Goal: Information Seeking & Learning: Stay updated

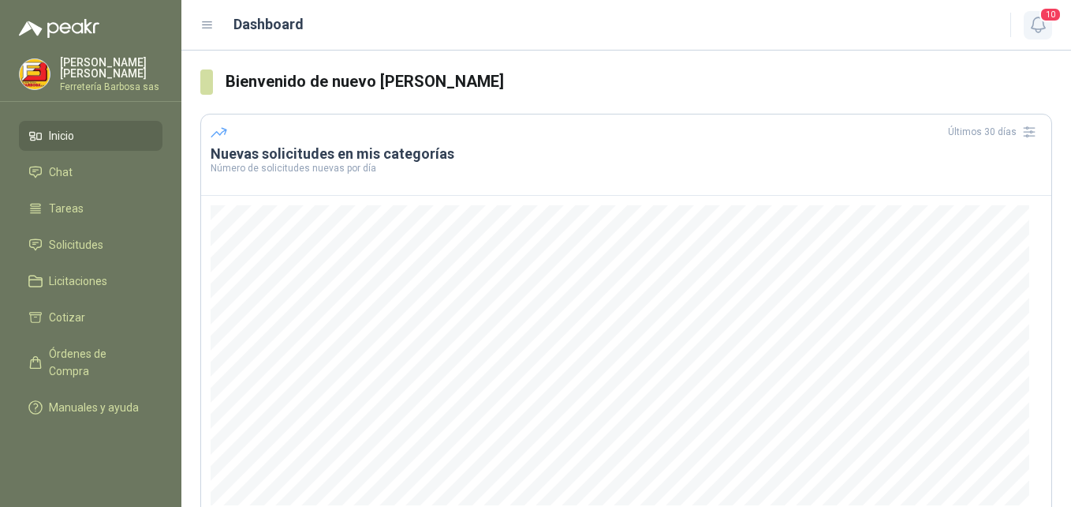
click at [1043, 17] on span "10" at bounding box center [1051, 14] width 22 height 15
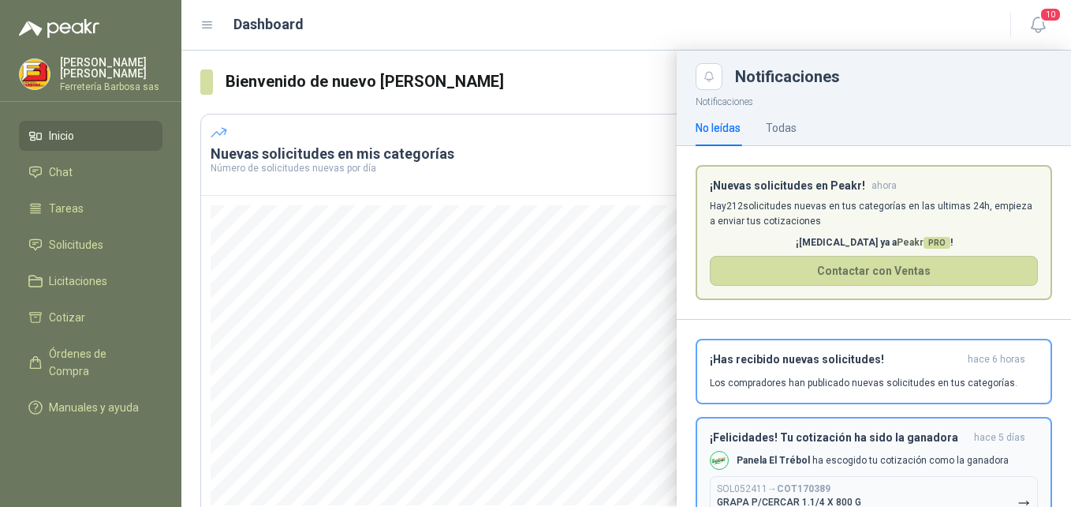
click at [776, 454] on p "Panela El Trébol ha escogido tu cotización como la ganadora" at bounding box center [873, 460] width 272 height 13
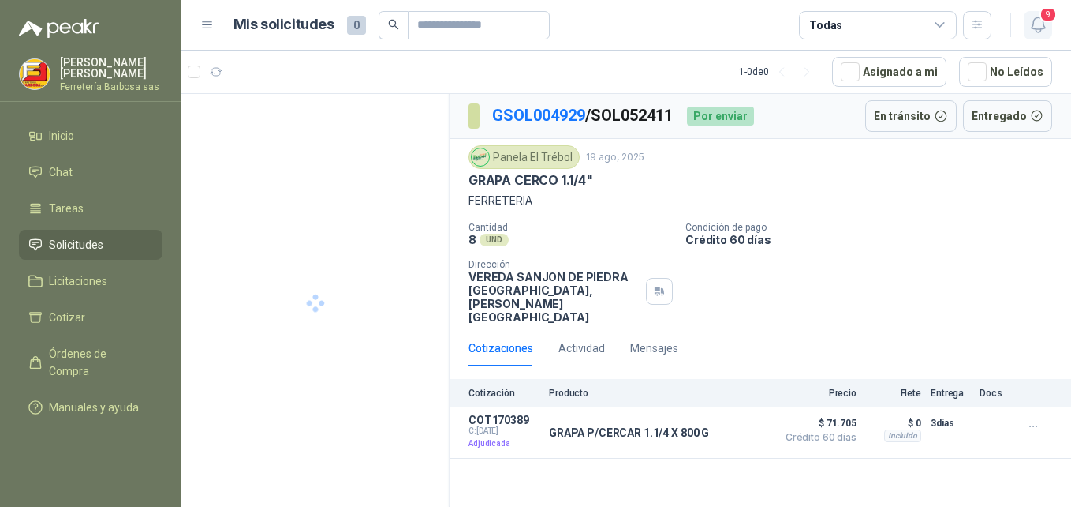
click at [1038, 23] on icon "button" at bounding box center [1039, 25] width 20 height 20
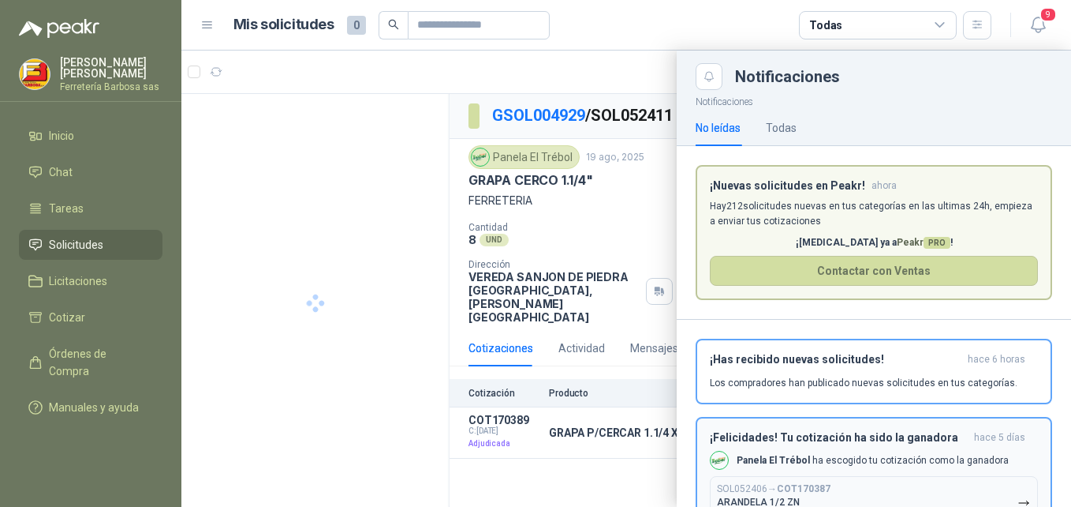
click at [783, 482] on button "SOL052406 → COT170387 ARANDELA 1/2 ZN $ 149.940 ,00" at bounding box center [874, 502] width 328 height 53
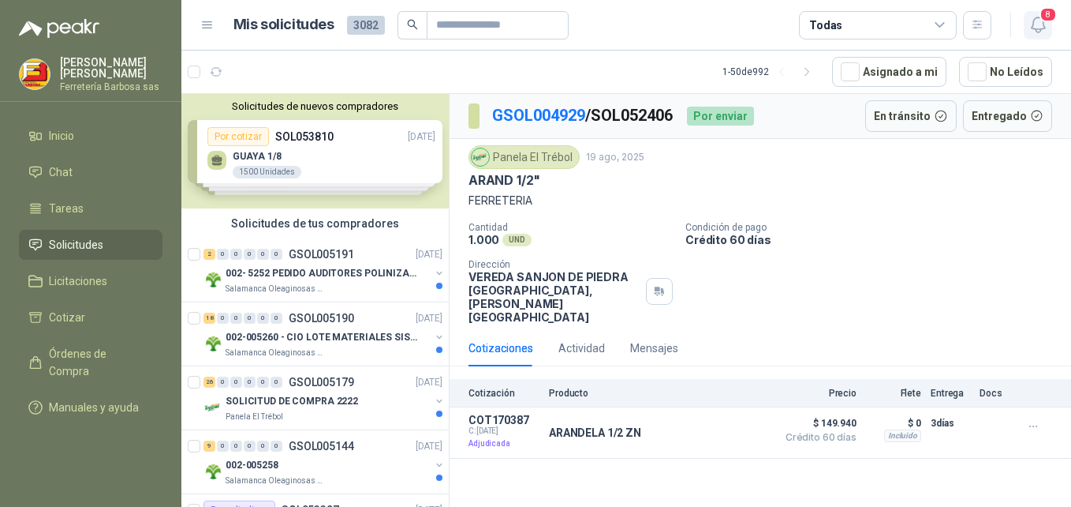
click at [1039, 24] on icon "button" at bounding box center [1039, 25] width 20 height 20
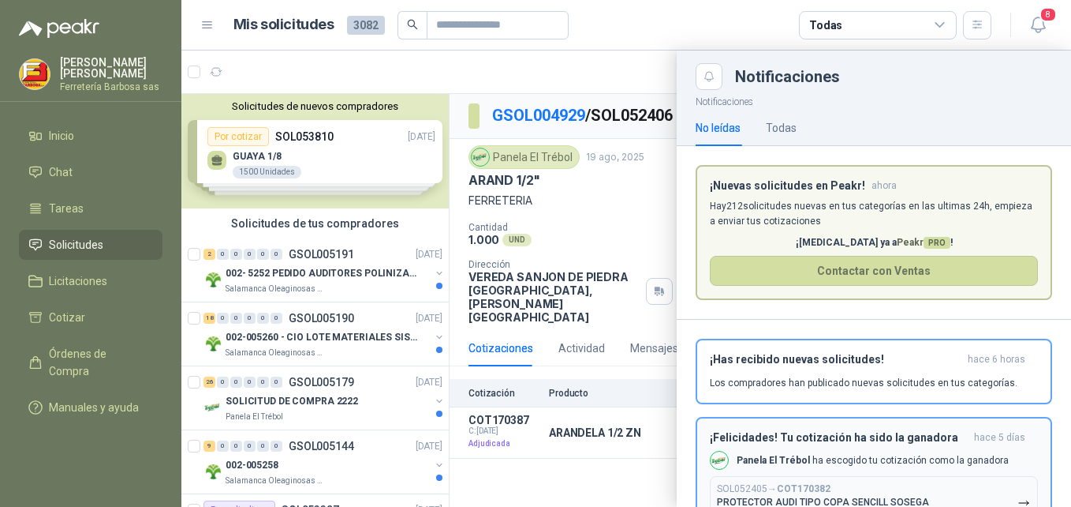
drag, startPoint x: 821, startPoint y: 476, endPoint x: 839, endPoint y: 447, distance: 34.0
click at [835, 457] on div "¡Felicidades! Tu cotización ha sido la ganadora [DATE] Panela El Trébol ha esco…" at bounding box center [874, 480] width 328 height 98
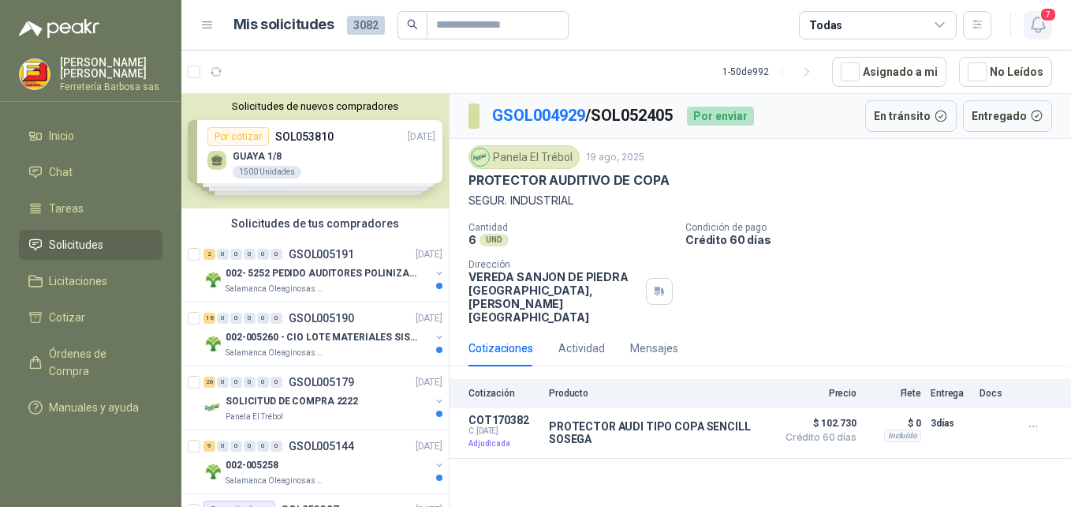
click at [1043, 26] on icon "button" at bounding box center [1039, 25] width 20 height 20
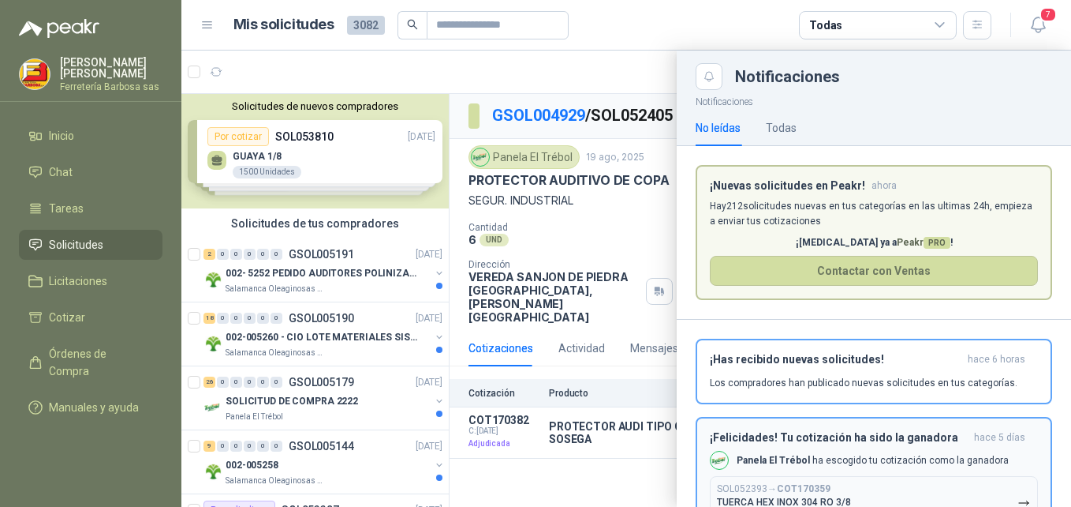
click at [742, 473] on div "¡Felicidades! Tu cotización ha sido la ganadora [DATE] Panela El Trébol ha esco…" at bounding box center [874, 480] width 328 height 98
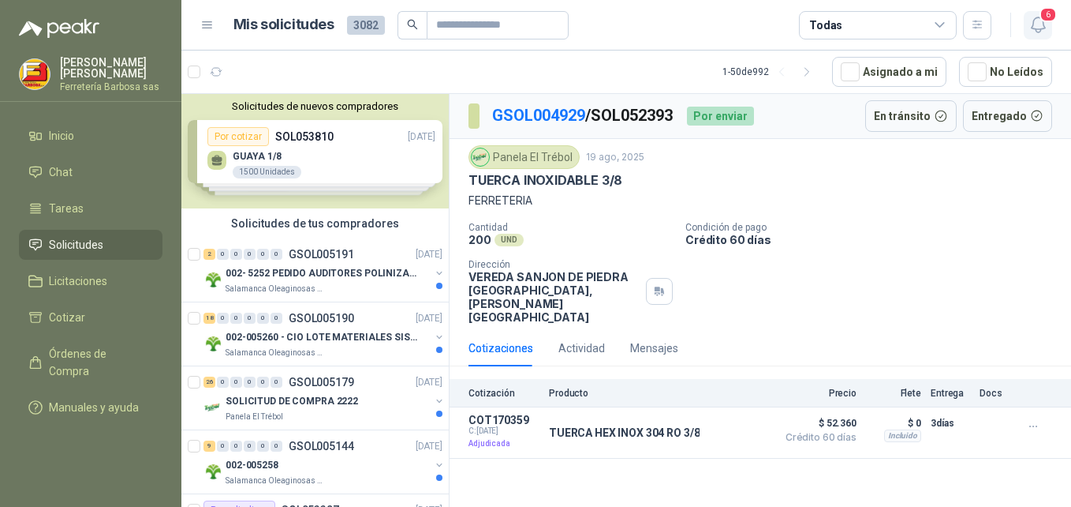
click at [1039, 26] on icon "button" at bounding box center [1039, 25] width 20 height 20
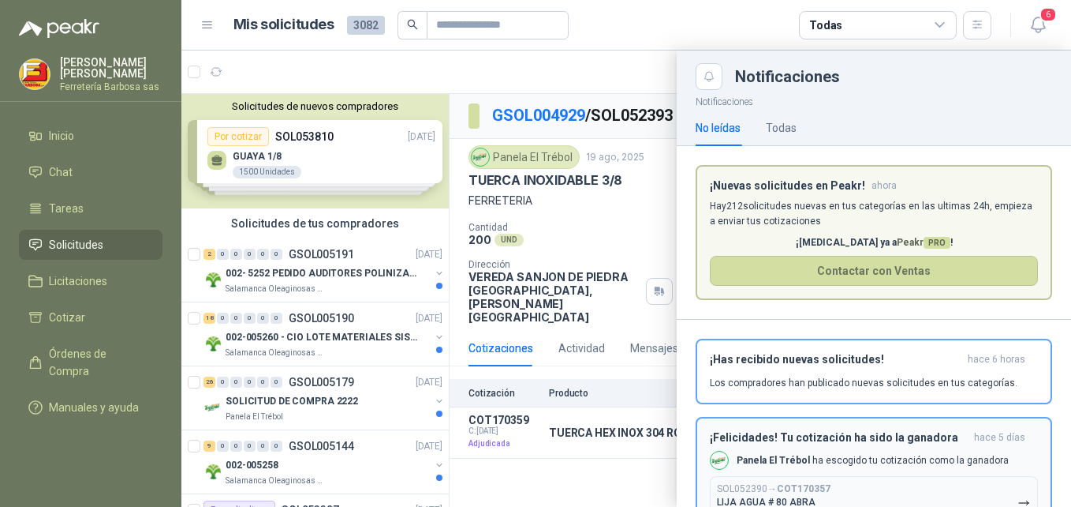
click at [752, 495] on div "SOL052390 → COT170357 LIJA AGUA # 80 ABRA $ 80.741 ,50" at bounding box center [774, 502] width 114 height 39
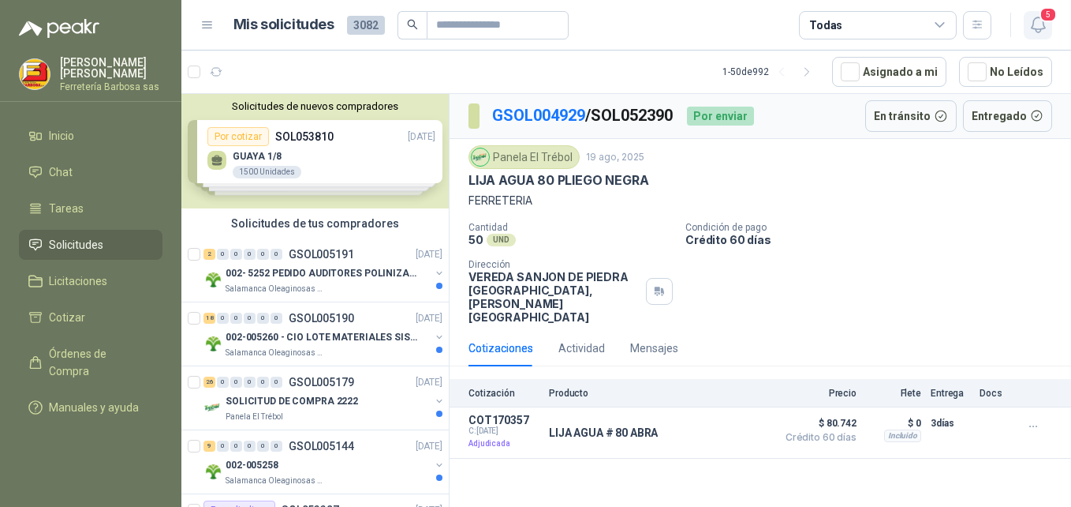
click at [1045, 22] on span "5" at bounding box center [1048, 14] width 17 height 15
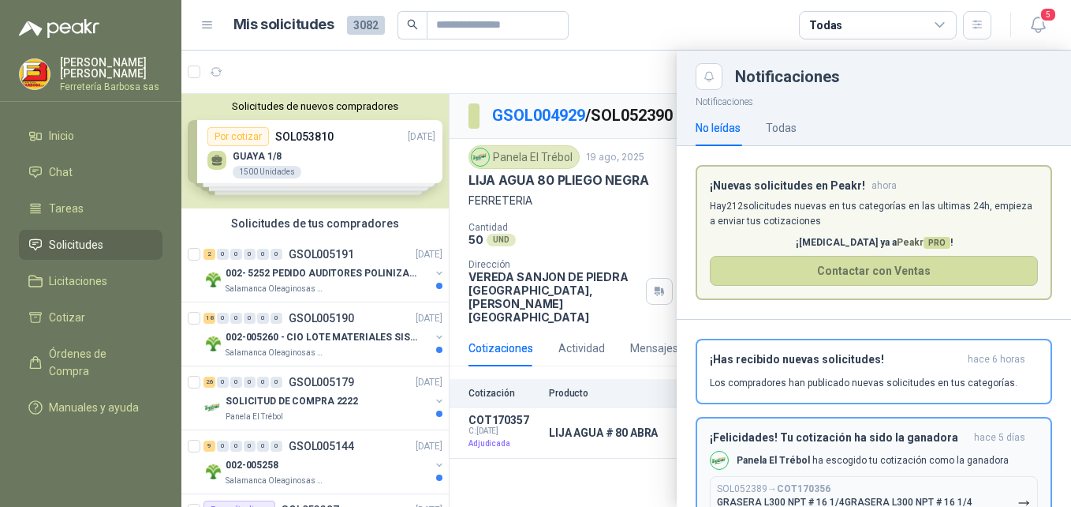
click at [767, 499] on p "GRASERA L300 NPT # 16 1/4GRASERA L300 NPT # 16 1/4" at bounding box center [845, 501] width 256 height 11
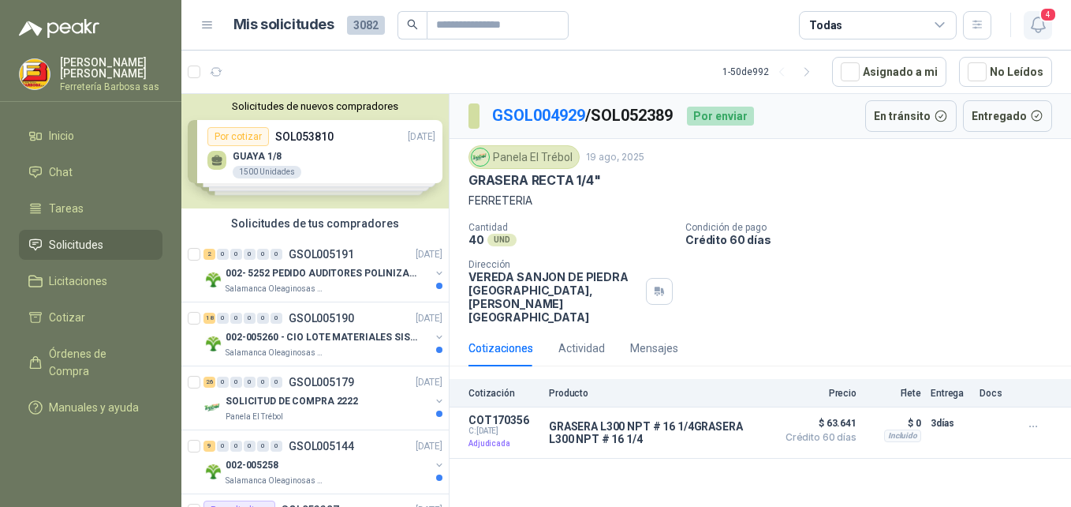
click at [1039, 14] on button "4" at bounding box center [1038, 25] width 28 height 28
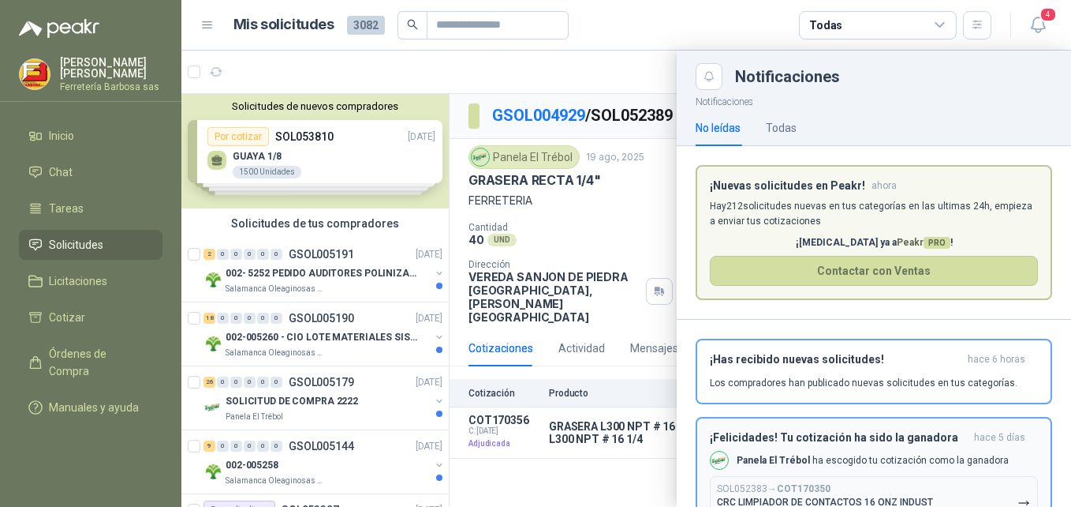
click at [772, 486] on p "SOL052383 → COT170350" at bounding box center [774, 489] width 114 height 12
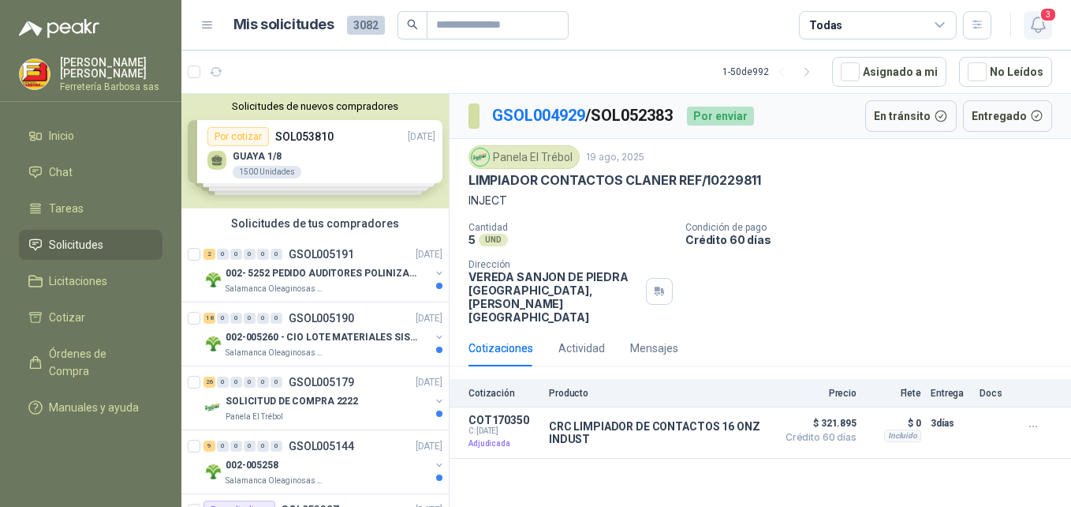
click at [1040, 23] on icon "button" at bounding box center [1039, 25] width 20 height 20
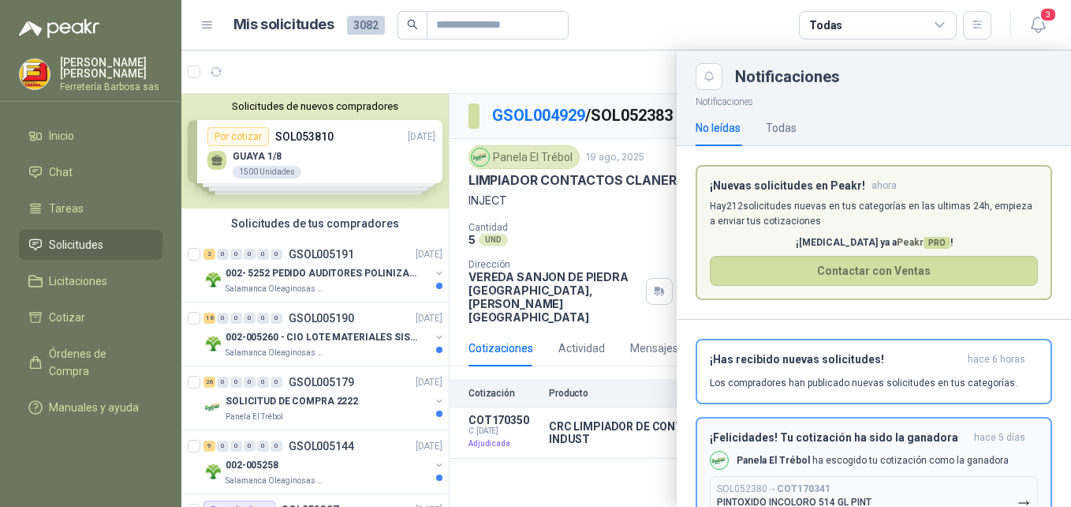
click at [768, 485] on p "SOL052380 → COT170341" at bounding box center [774, 489] width 114 height 12
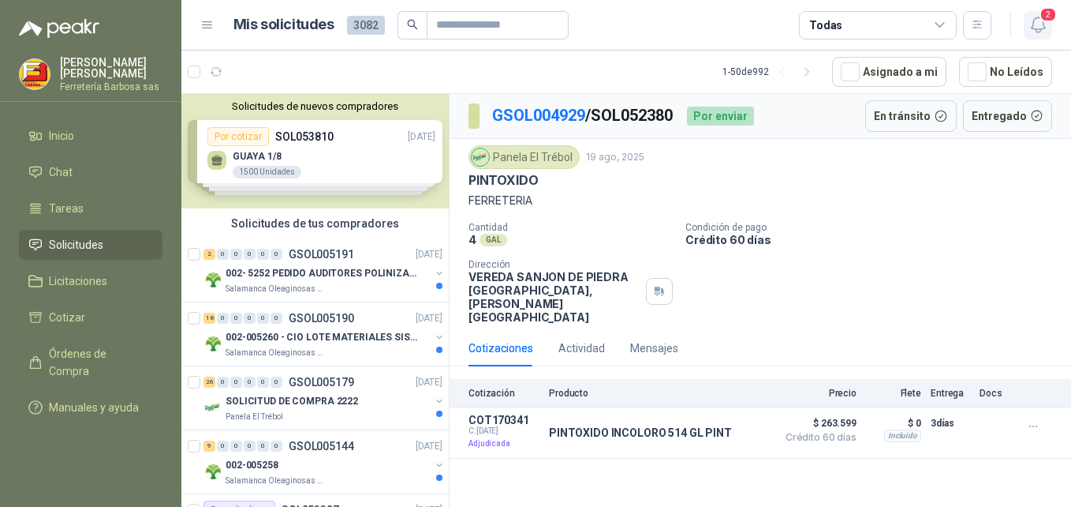
click at [1037, 26] on icon "button" at bounding box center [1039, 25] width 20 height 20
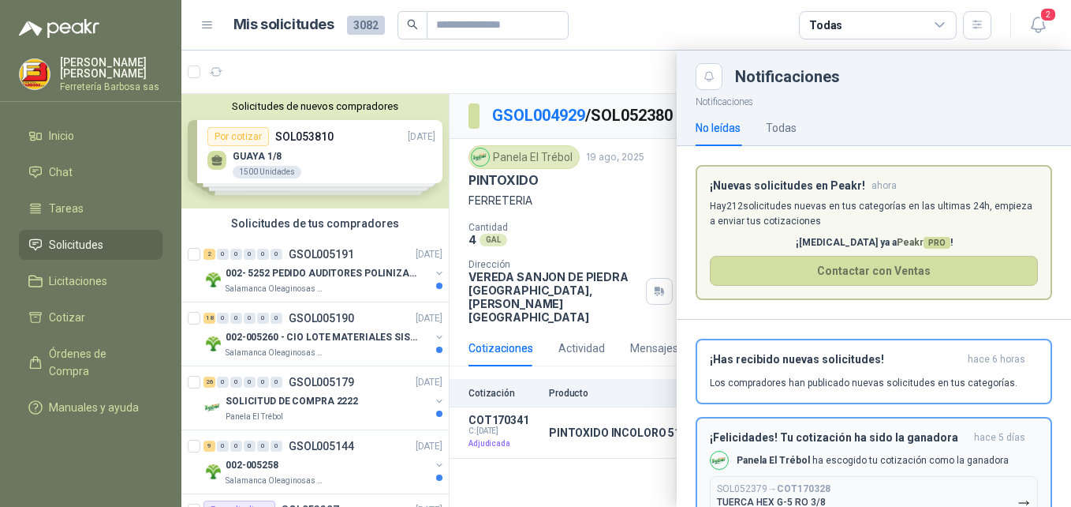
click at [781, 483] on button "SOL052379 → COT170328 TUERCA HEX G-5 RO 3/8 $ 13.804 ,00" at bounding box center [874, 502] width 328 height 53
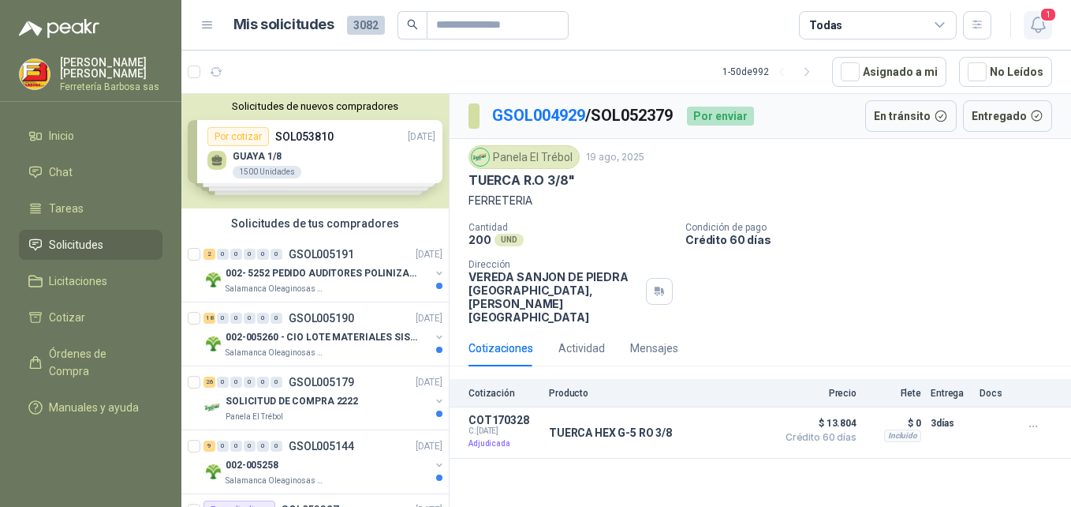
click at [1041, 23] on icon "button" at bounding box center [1039, 25] width 20 height 20
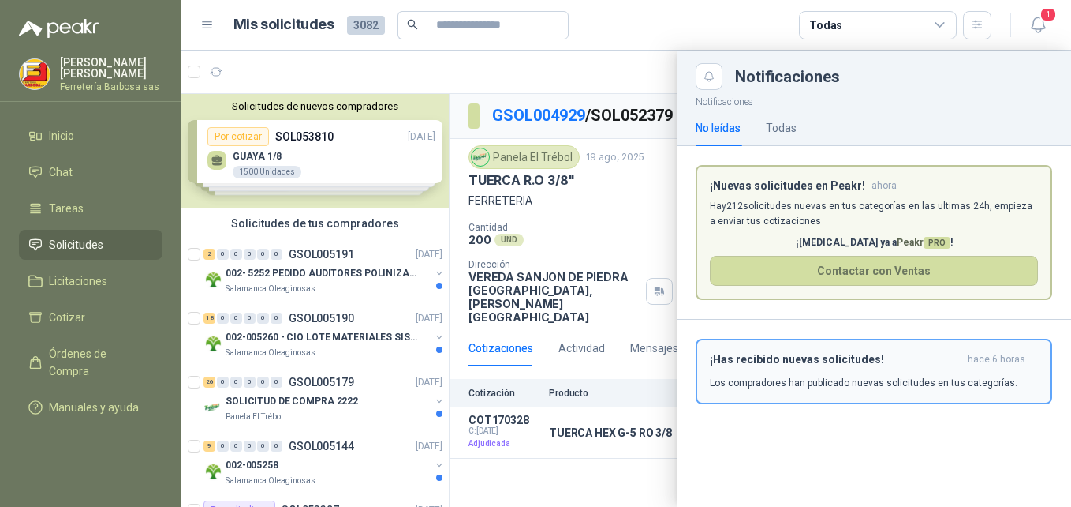
click at [794, 379] on p "Los compradores han publicado nuevas solicitudes en tus categorías." at bounding box center [864, 383] width 308 height 14
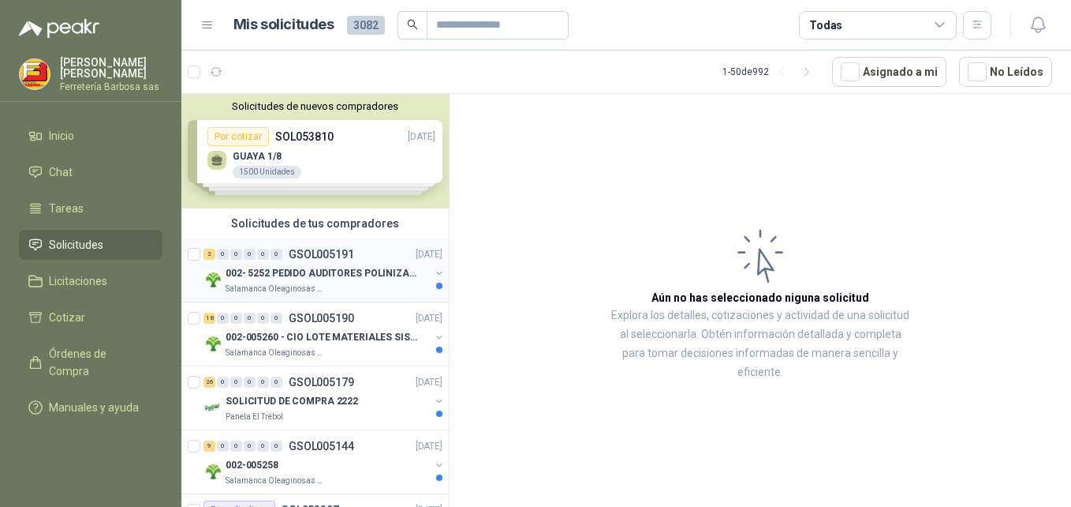
click at [312, 276] on p "002- 5252 PEDIDO AUDITORES POLINIZACIÓN" at bounding box center [324, 273] width 196 height 15
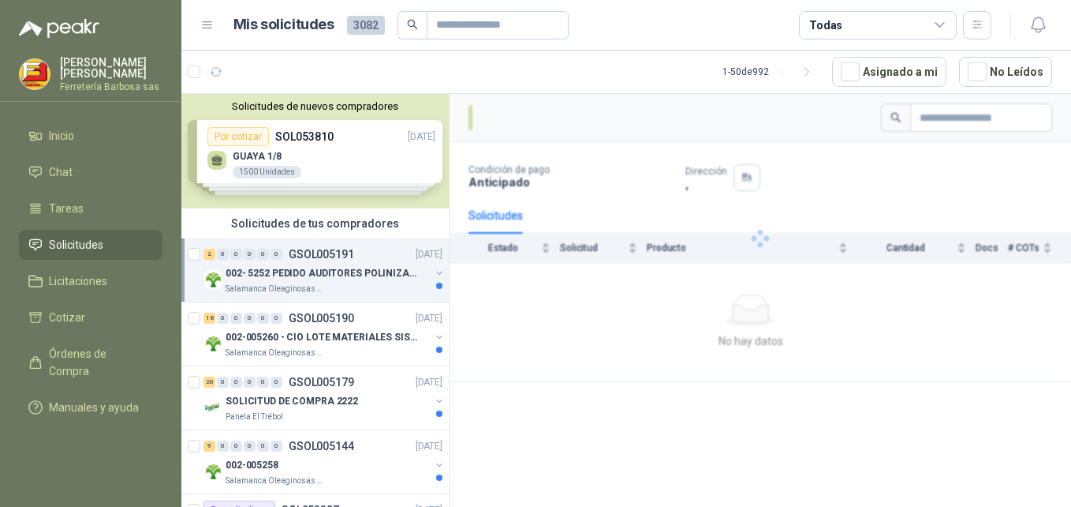
click at [312, 276] on p "002- 5252 PEDIDO AUDITORES POLINIZACIÓN" at bounding box center [324, 273] width 196 height 15
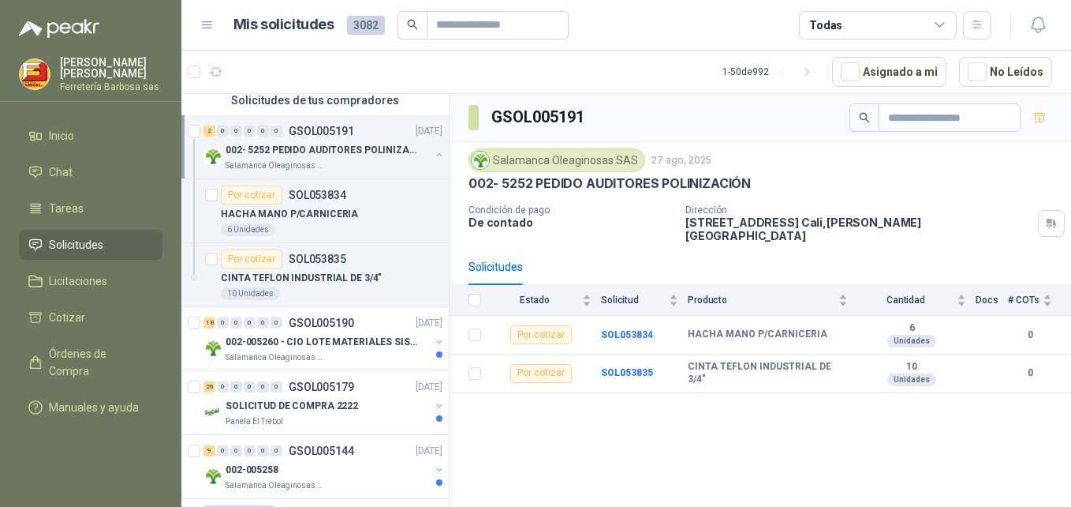
scroll to position [148, 0]
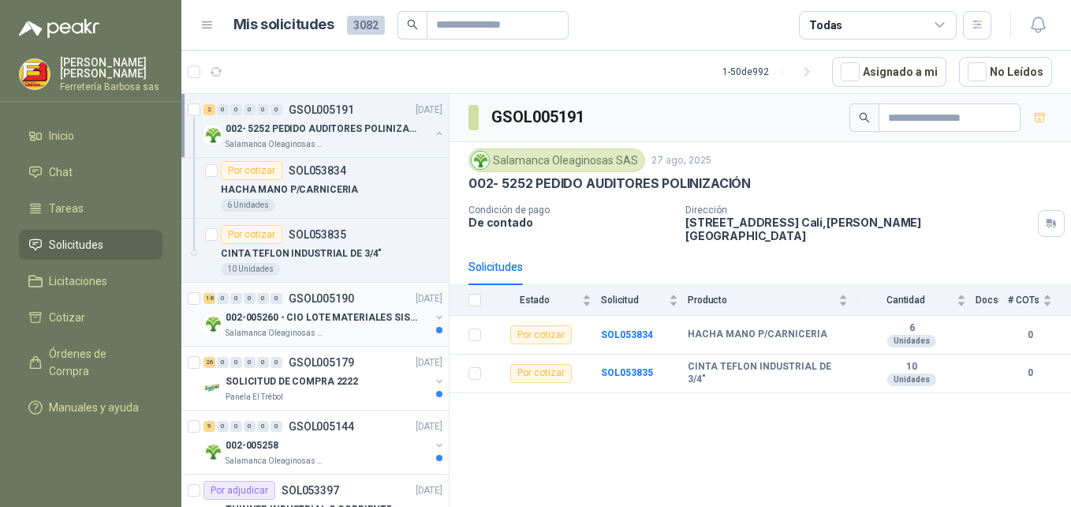
click at [281, 324] on p "002-005260 - CIO LOTE MATERIALES SISTEMA HIDRAULIC" at bounding box center [324, 317] width 196 height 15
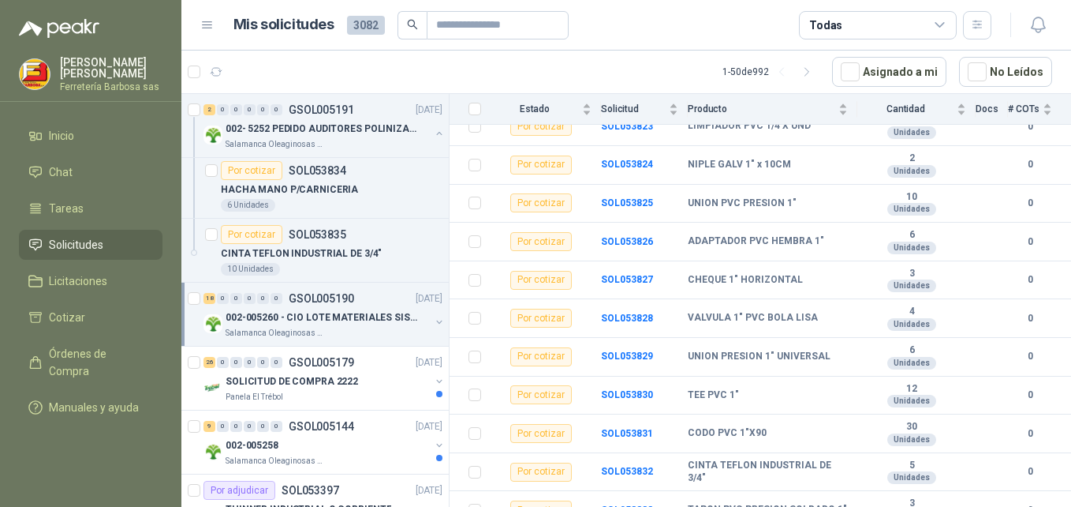
scroll to position [483, 0]
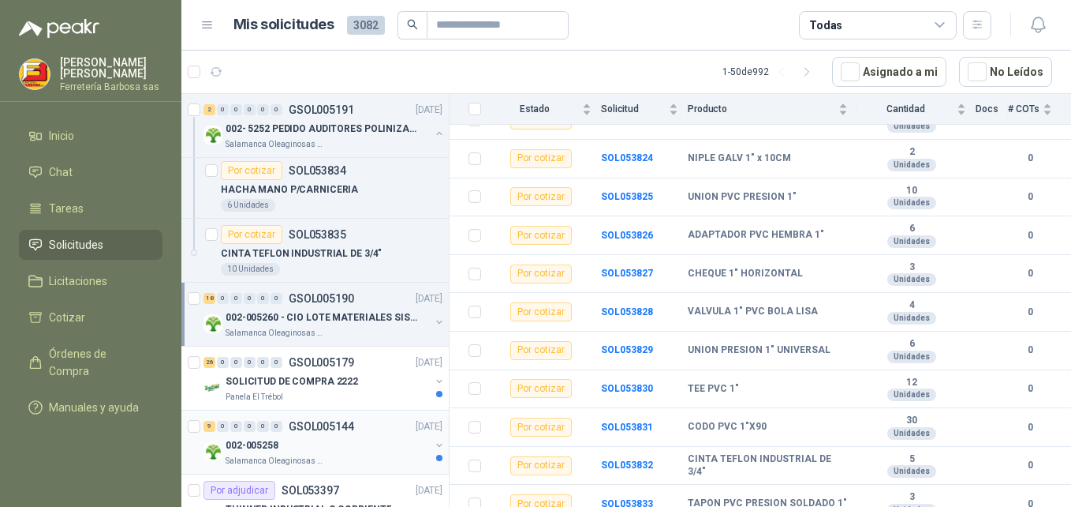
click at [327, 452] on div "002-005258" at bounding box center [328, 445] width 204 height 19
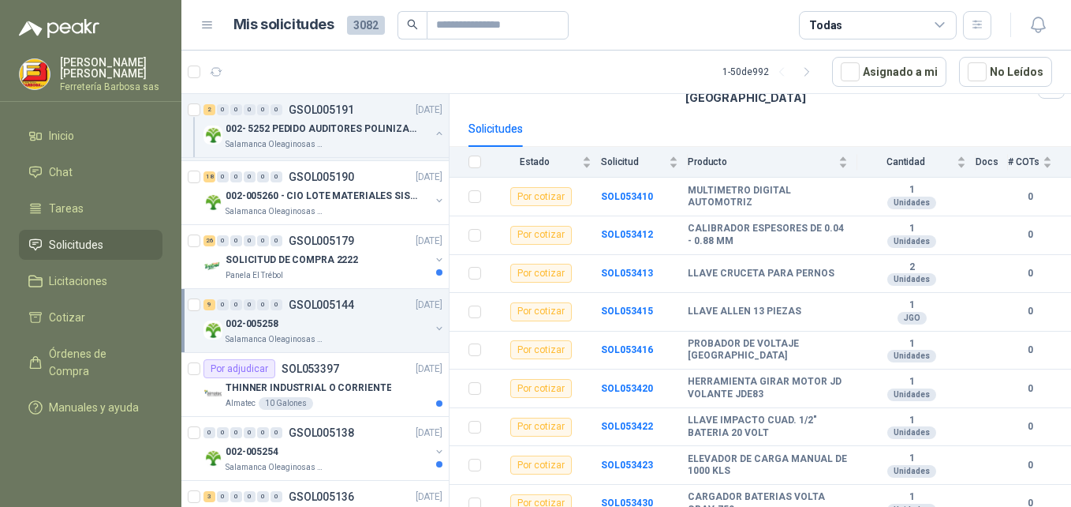
scroll to position [319, 0]
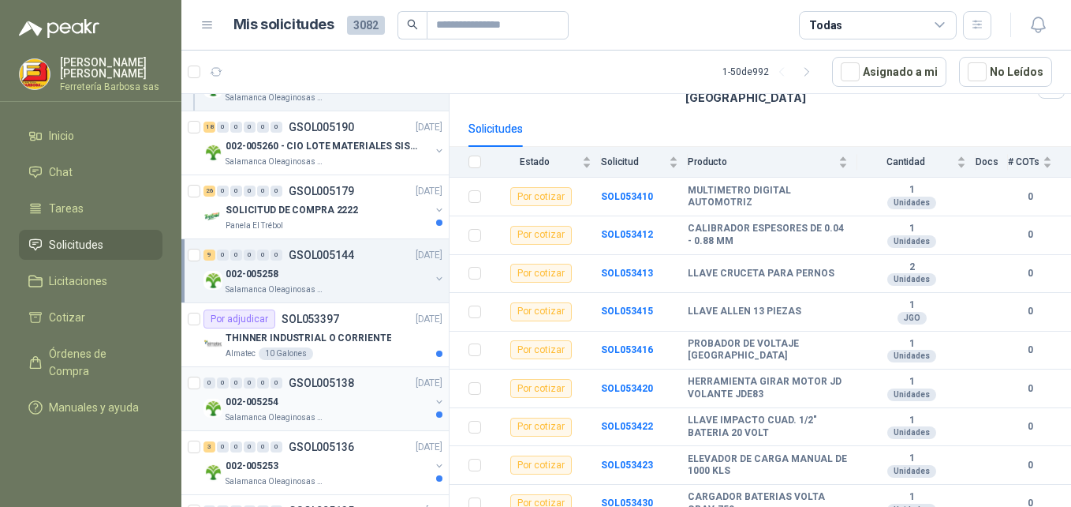
click at [274, 400] on p "002-005254" at bounding box center [252, 401] width 53 height 15
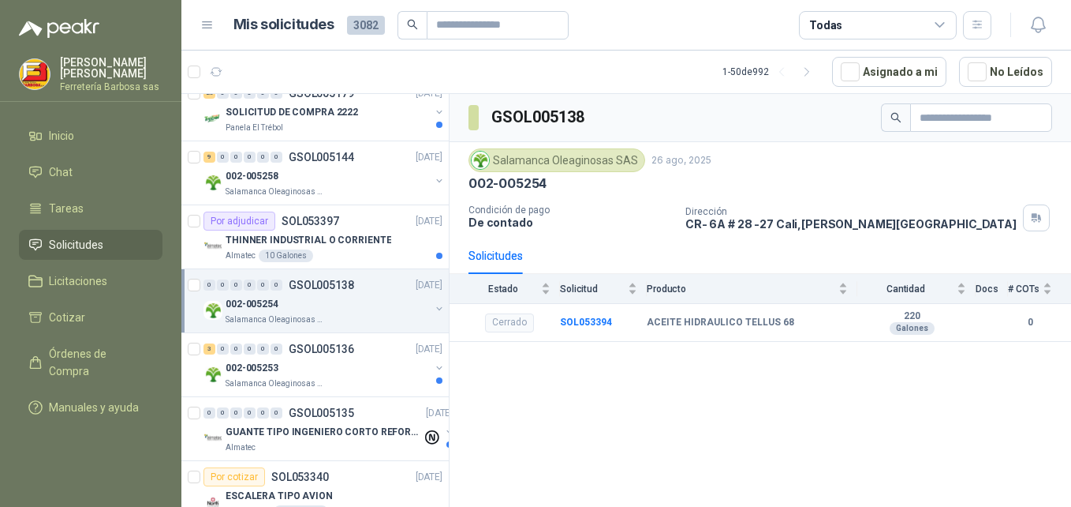
scroll to position [465, 0]
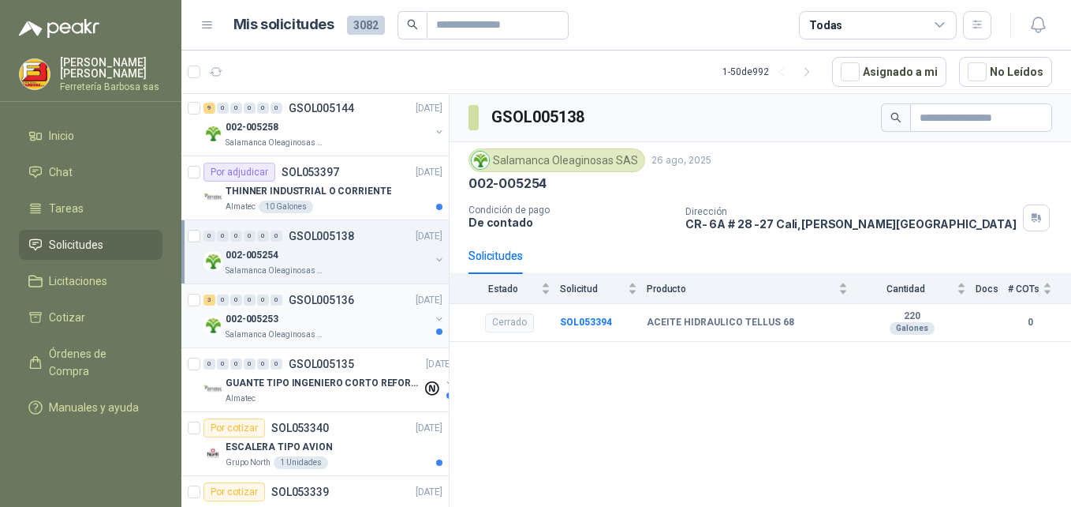
click at [309, 329] on p "Salamanca Oleaginosas SAS" at bounding box center [275, 334] width 99 height 13
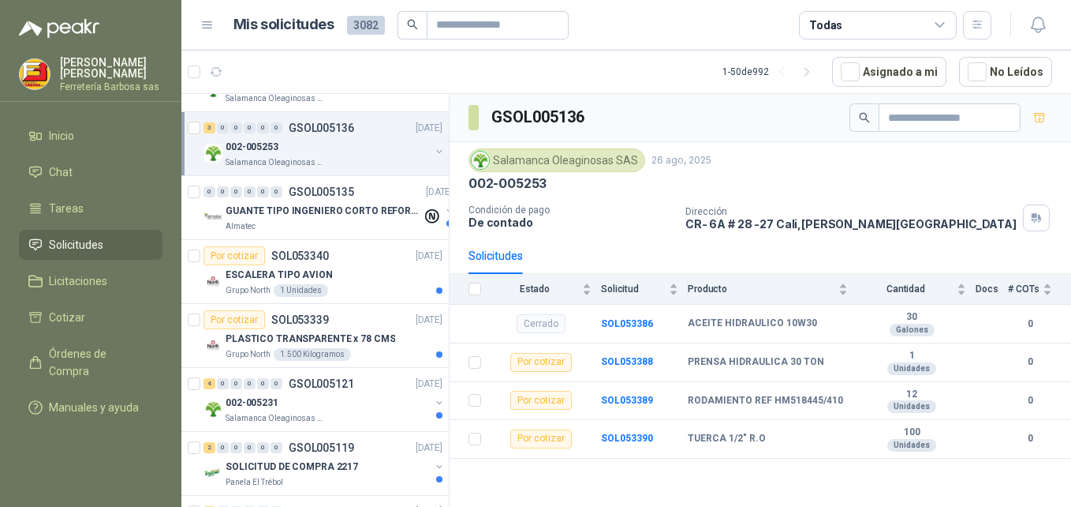
scroll to position [760, 0]
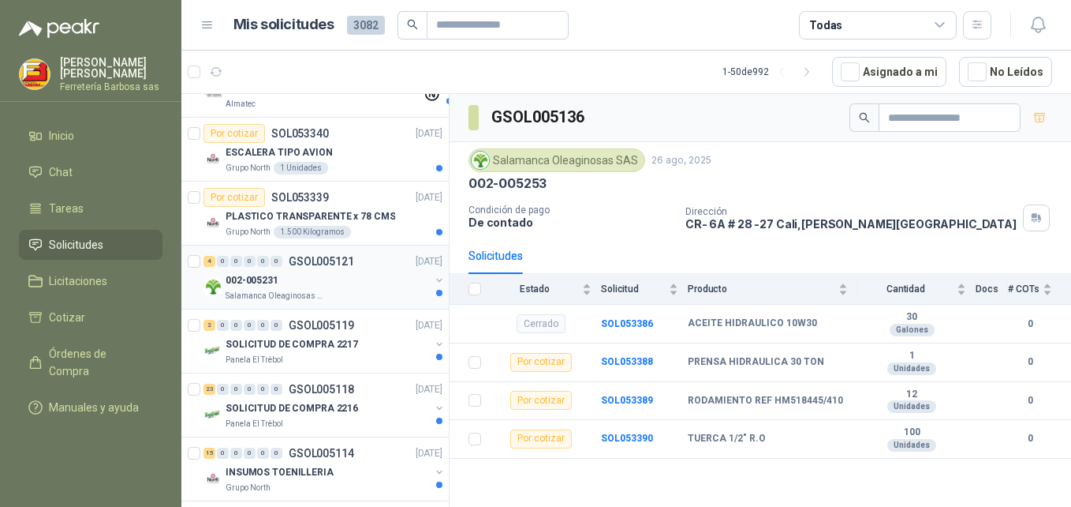
click at [305, 272] on div "002-005231" at bounding box center [328, 280] width 204 height 19
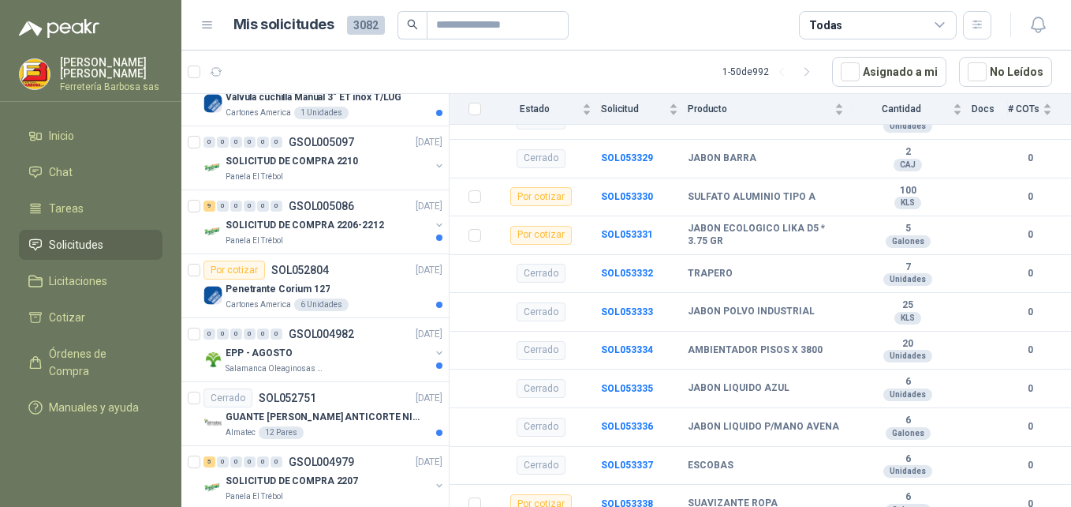
scroll to position [1324, 0]
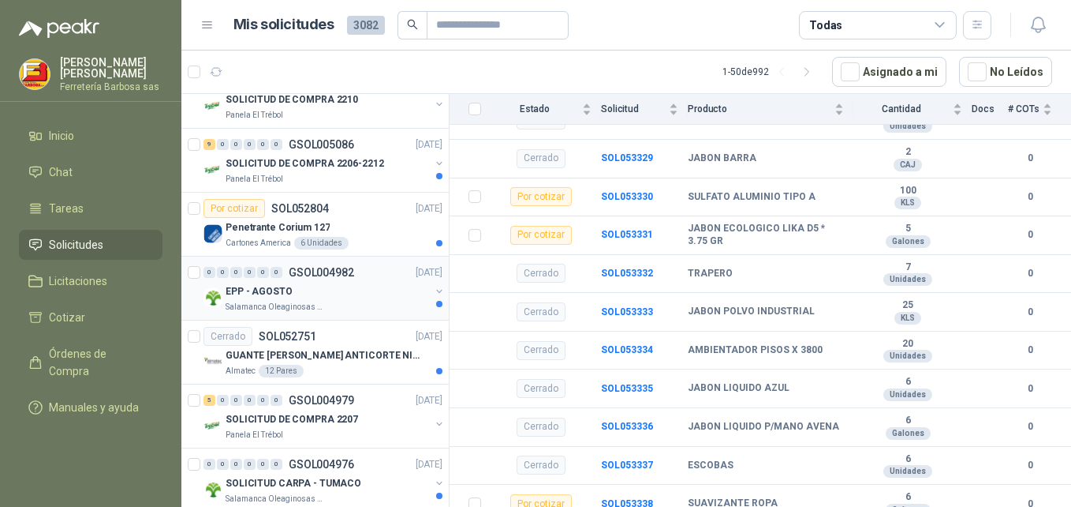
click at [313, 290] on div "EPP - AGOSTO" at bounding box center [328, 291] width 204 height 19
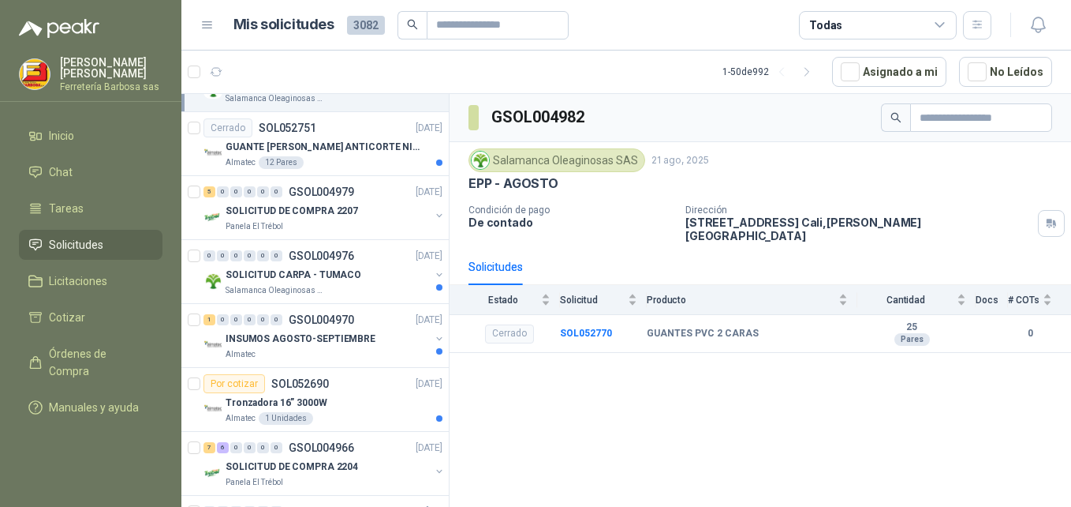
scroll to position [1630, 0]
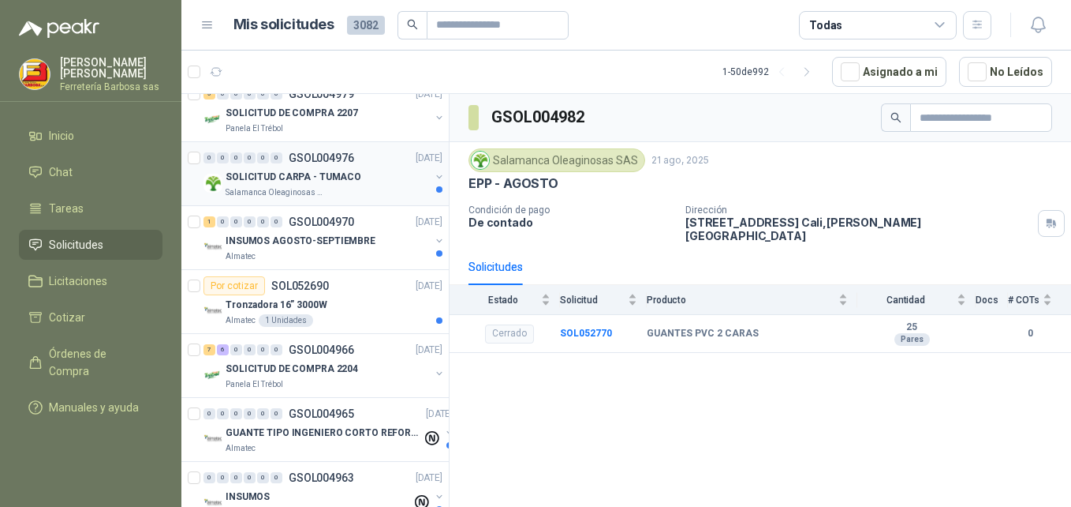
click at [252, 189] on p "Salamanca Oleaginosas SAS" at bounding box center [275, 192] width 99 height 13
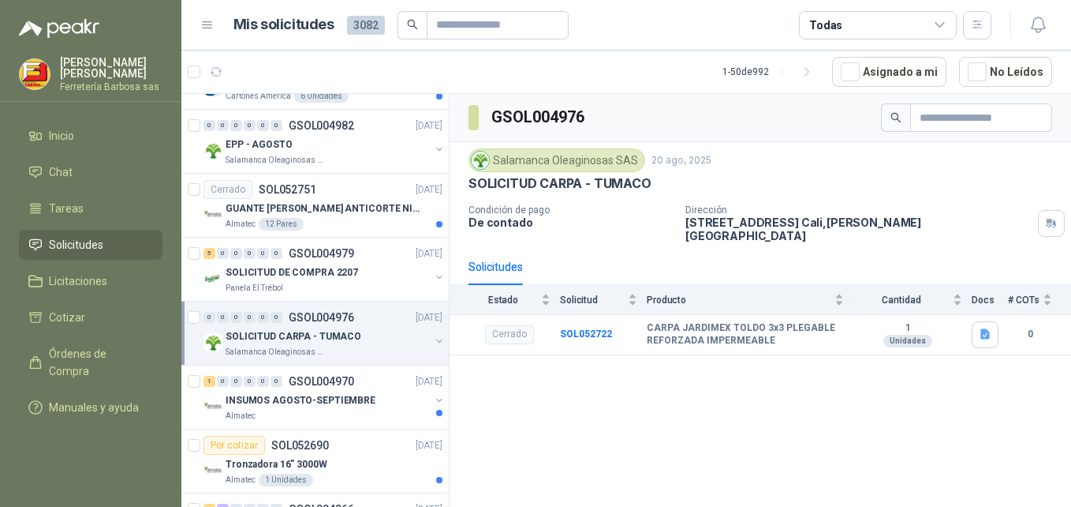
scroll to position [1422, 0]
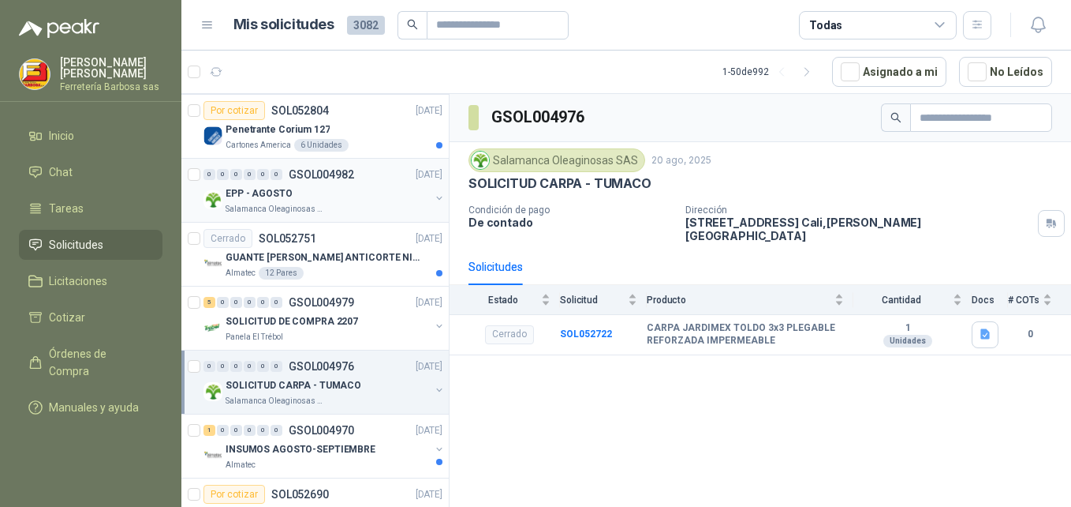
click at [352, 211] on div "Salamanca Oleaginosas SAS" at bounding box center [328, 209] width 204 height 13
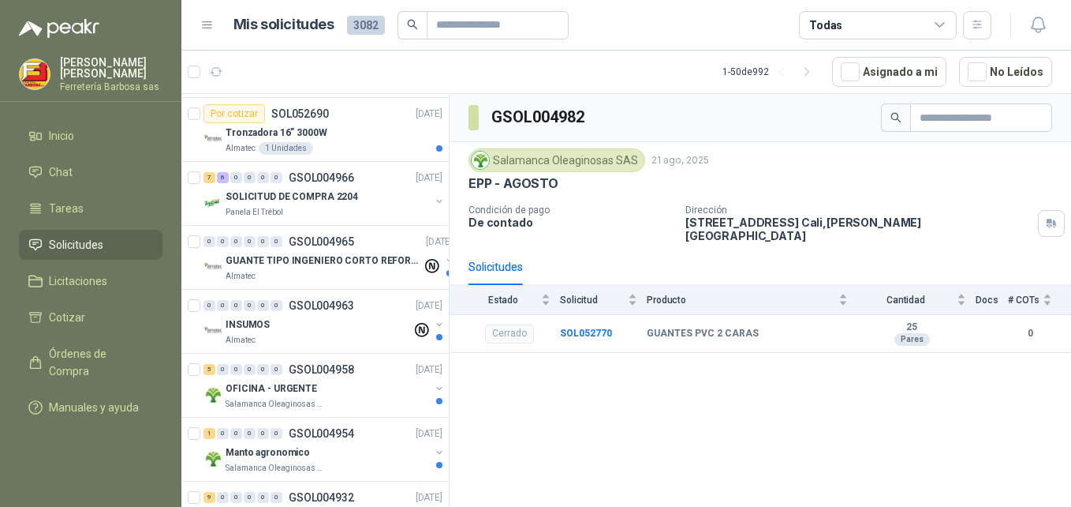
scroll to position [1826, 0]
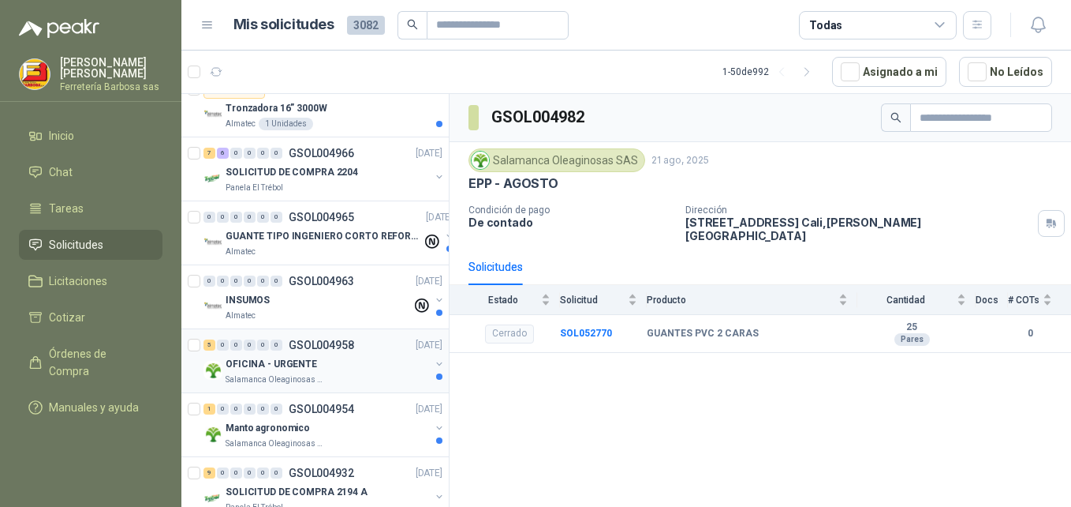
click at [283, 357] on p "OFICINA - URGENTE" at bounding box center [272, 364] width 92 height 15
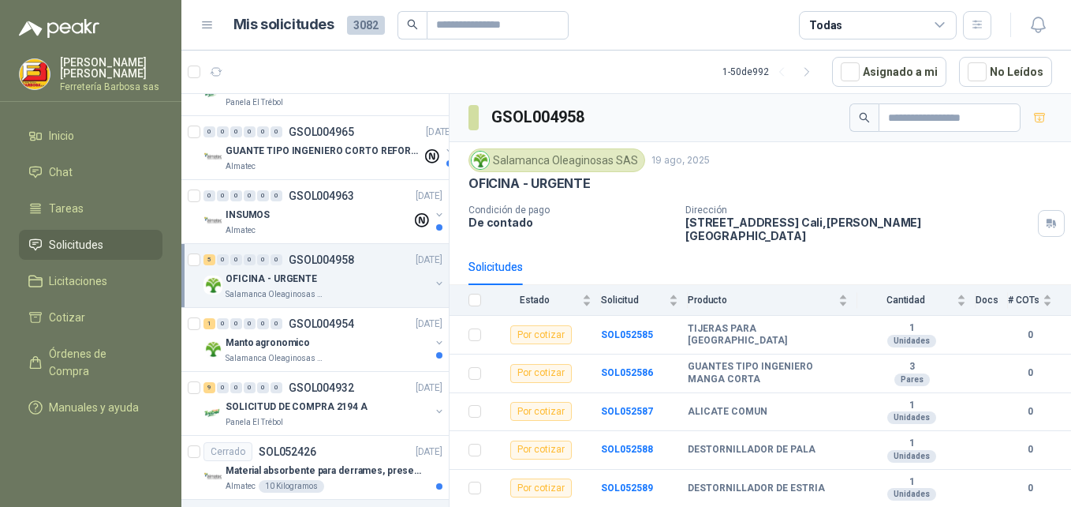
scroll to position [1986, 0]
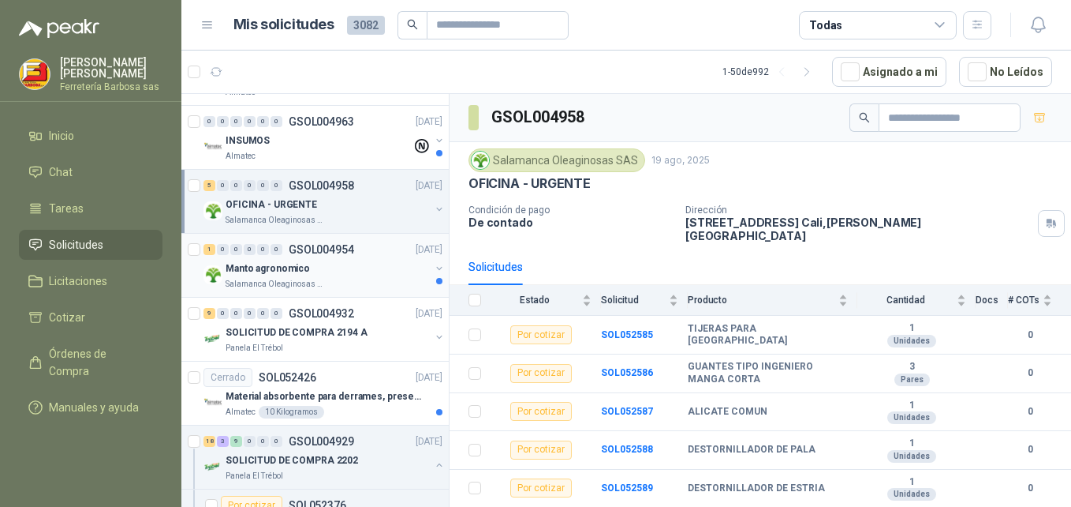
click at [257, 273] on p "Manto agronomico" at bounding box center [268, 268] width 84 height 15
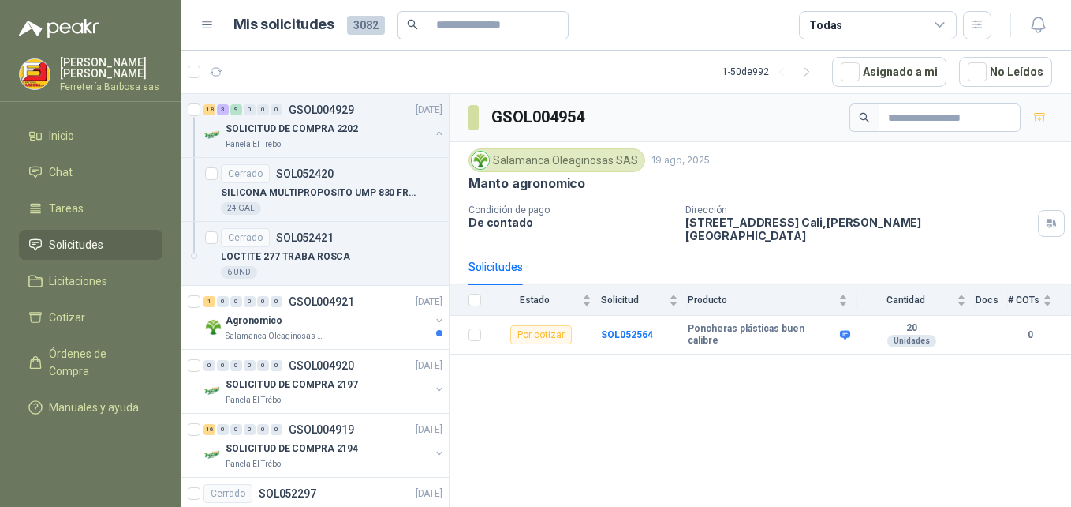
scroll to position [4989, 0]
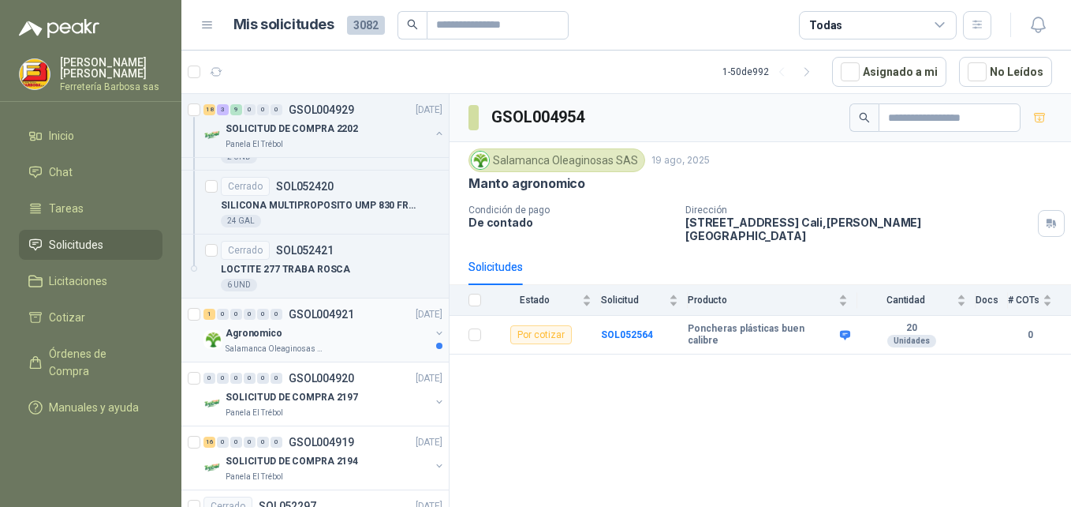
click at [260, 342] on div "Agronomico" at bounding box center [328, 332] width 204 height 19
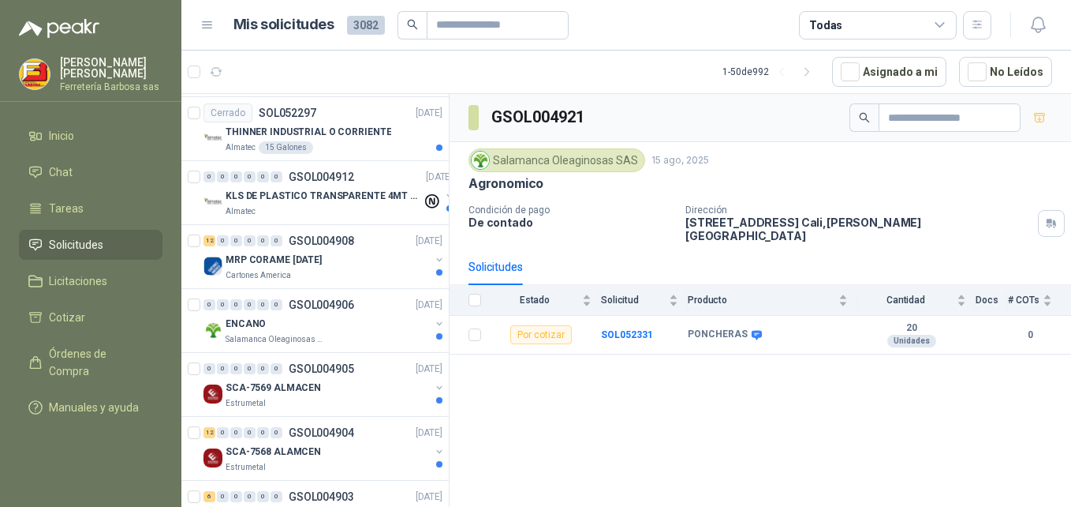
scroll to position [5419, 0]
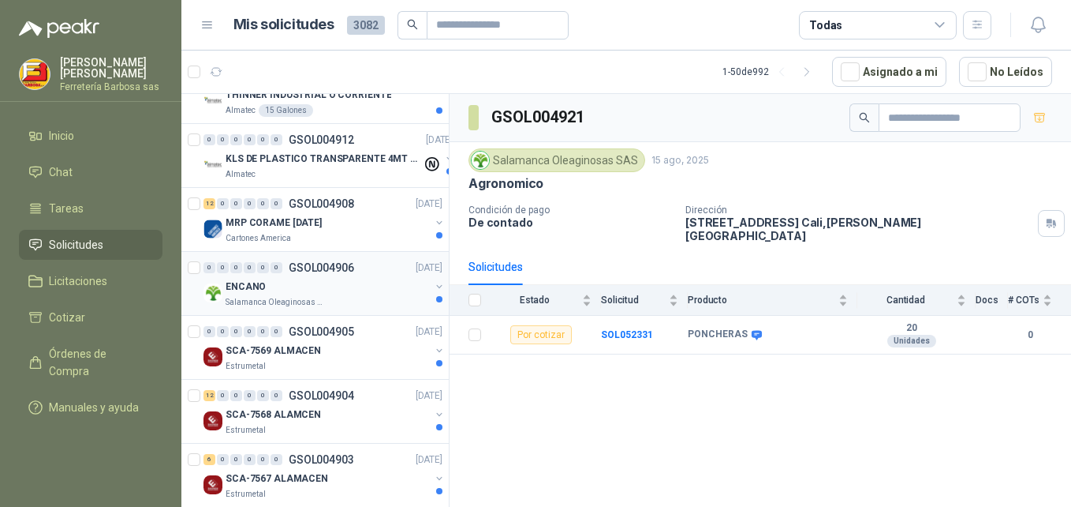
click at [245, 297] on p "Salamanca Oleaginosas SAS" at bounding box center [275, 302] width 99 height 13
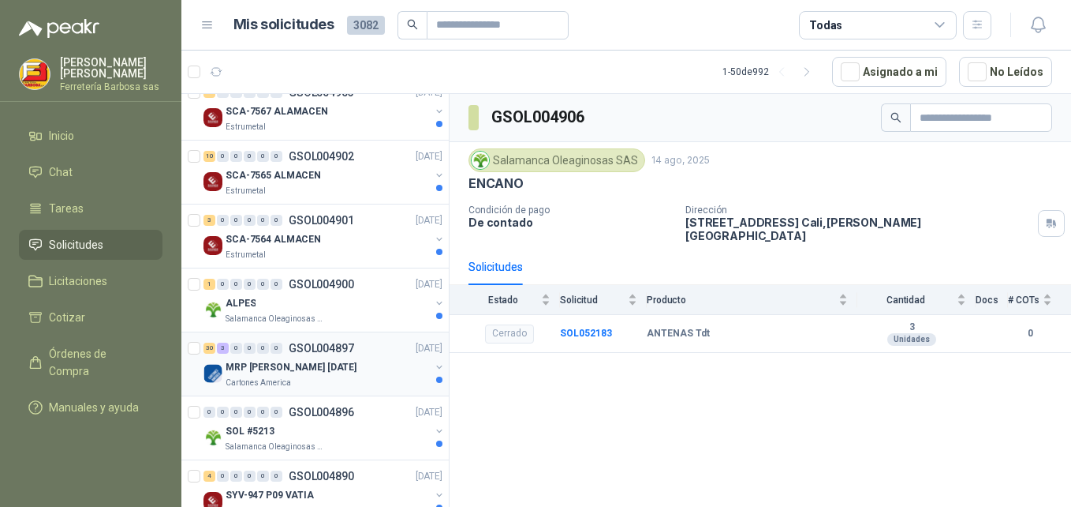
scroll to position [5749, 0]
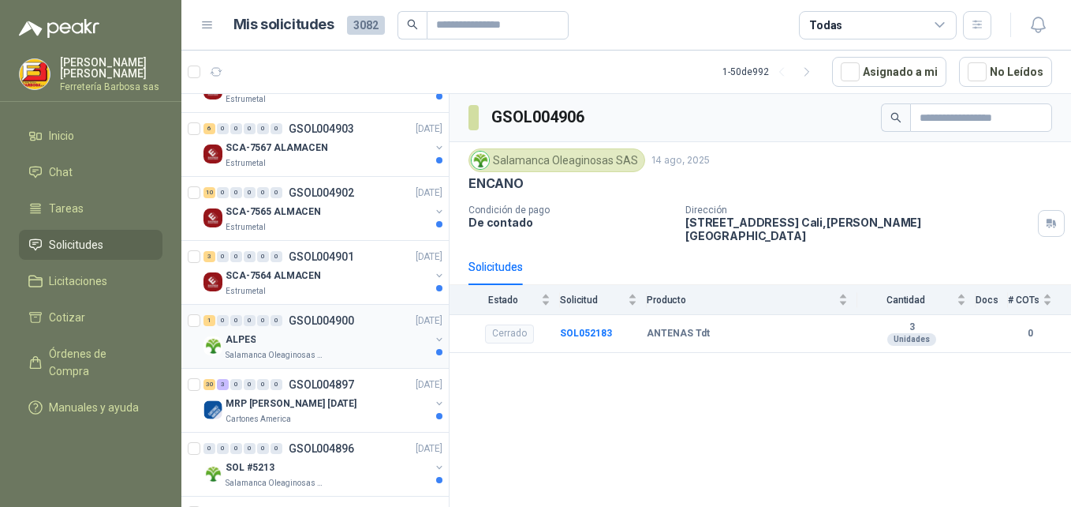
click at [262, 347] on div "ALPES" at bounding box center [328, 339] width 204 height 19
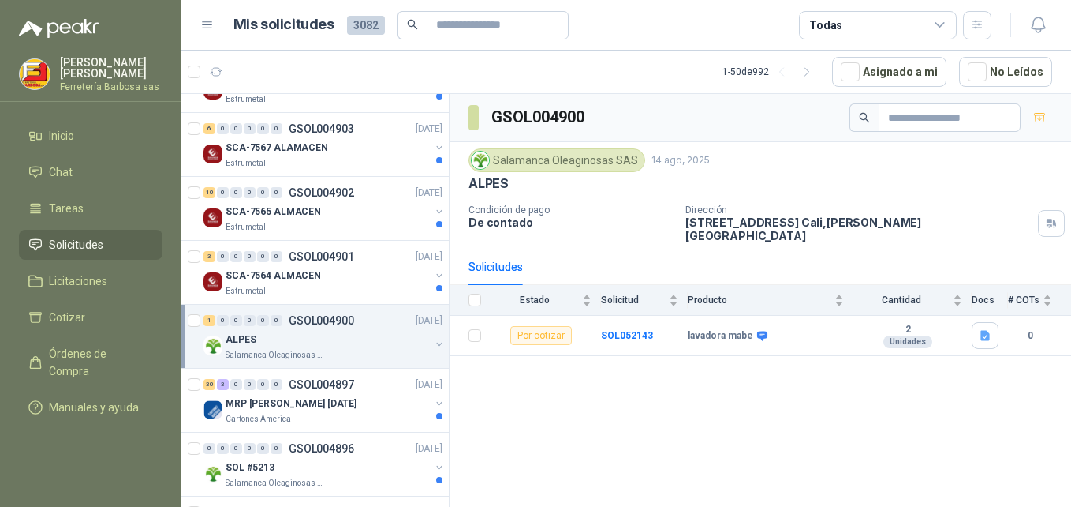
scroll to position [5896, 0]
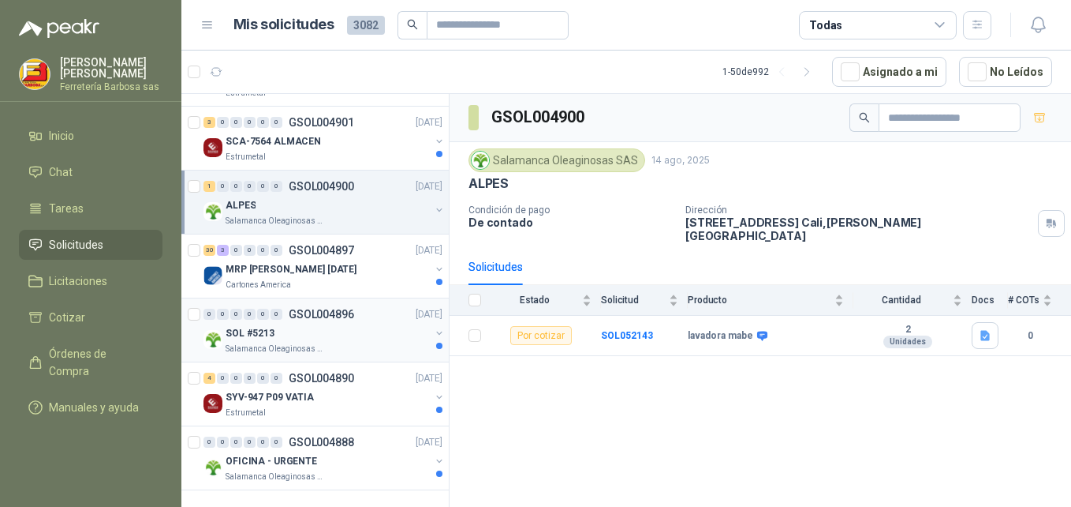
click at [275, 342] on p "Salamanca Oleaginosas SAS" at bounding box center [275, 348] width 99 height 13
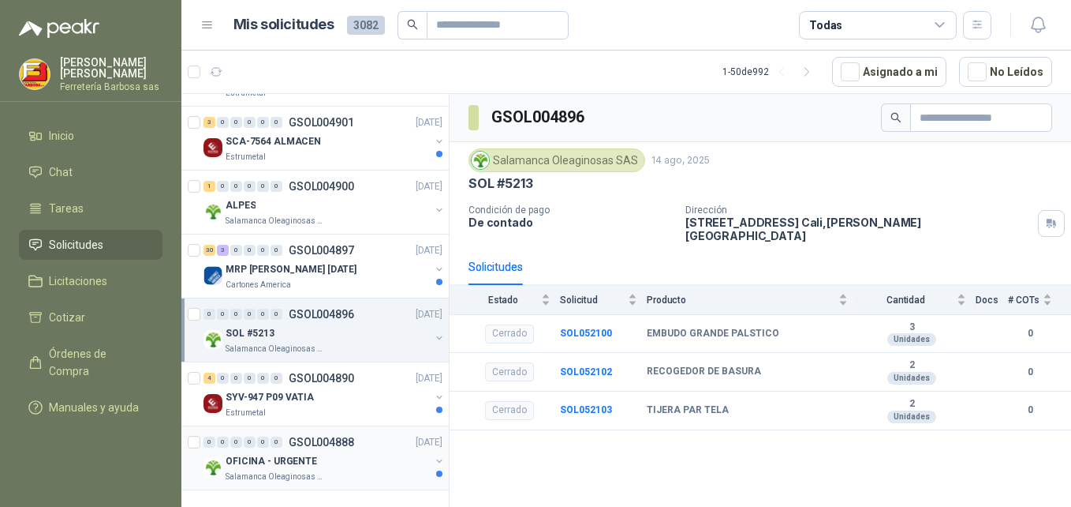
click at [308, 454] on p "OFICINA - URGENTE" at bounding box center [272, 461] width 92 height 15
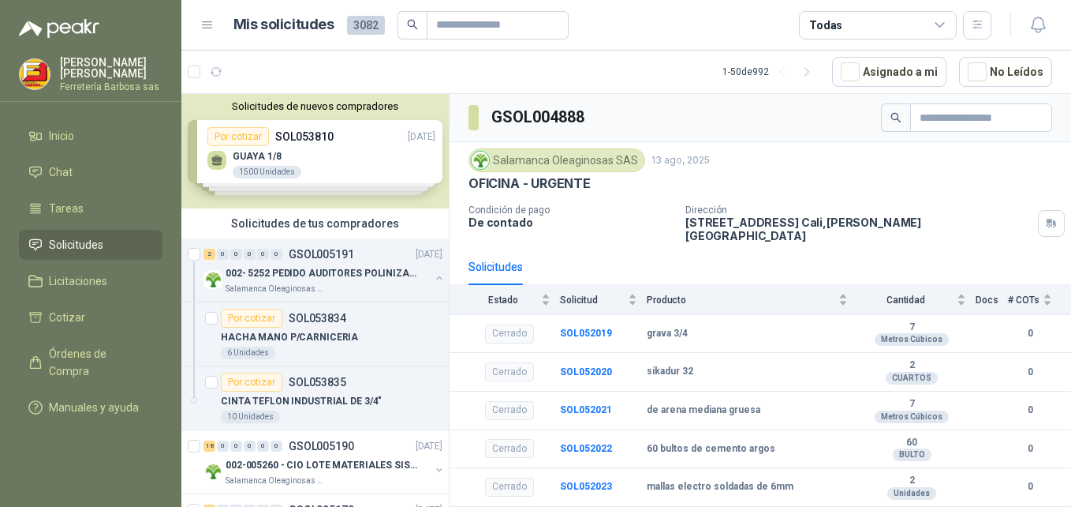
click at [279, 171] on div "Solicitudes de nuevos compradores Por cotizar SOL053810 [DATE] GUAYA 1/8 1500 U…" at bounding box center [314, 151] width 267 height 114
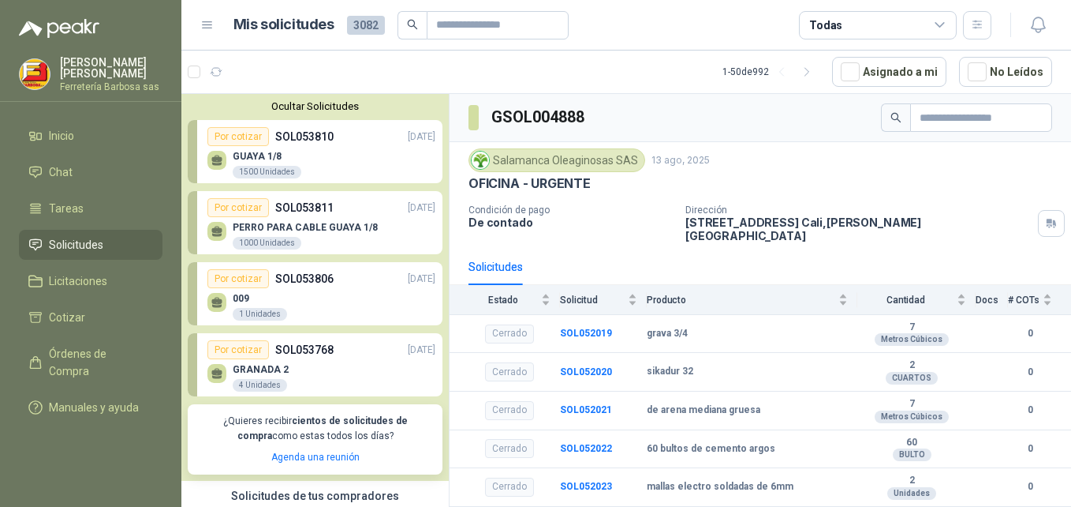
click at [78, 70] on p "[PERSON_NAME]" at bounding box center [111, 68] width 103 height 22
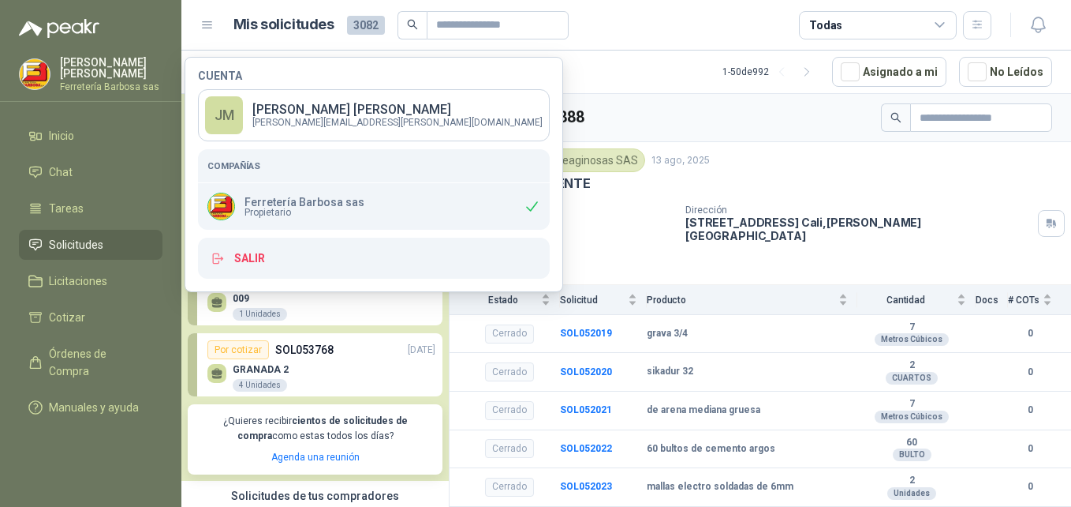
click at [78, 70] on p "[PERSON_NAME]" at bounding box center [111, 68] width 103 height 22
drag, startPoint x: 78, startPoint y: 70, endPoint x: 282, endPoint y: 105, distance: 206.5
click at [282, 105] on p "[PERSON_NAME]" at bounding box center [397, 109] width 290 height 13
click at [282, 105] on button "Ocultar Solicitudes" at bounding box center [315, 106] width 255 height 12
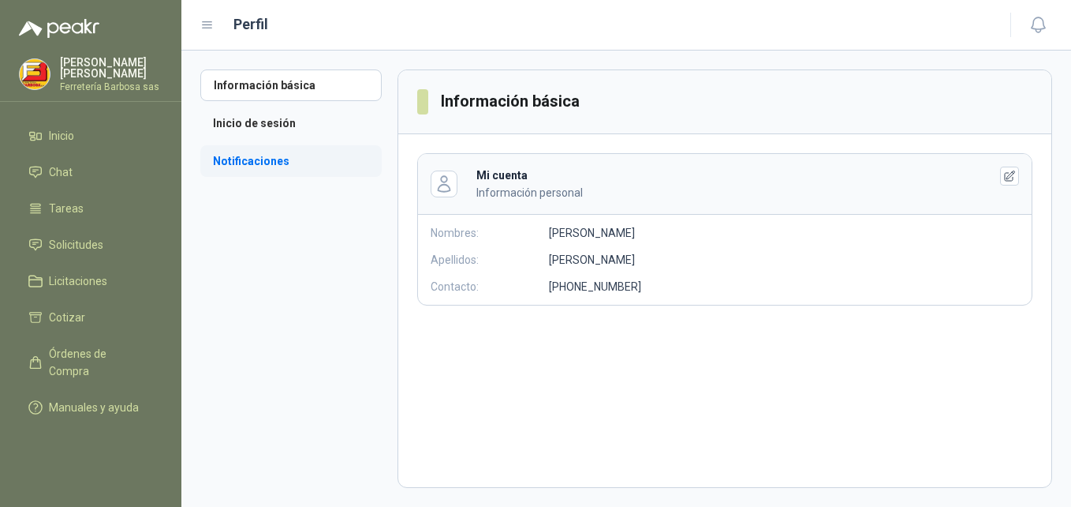
click at [264, 159] on li "Notificaciones" at bounding box center [290, 161] width 181 height 32
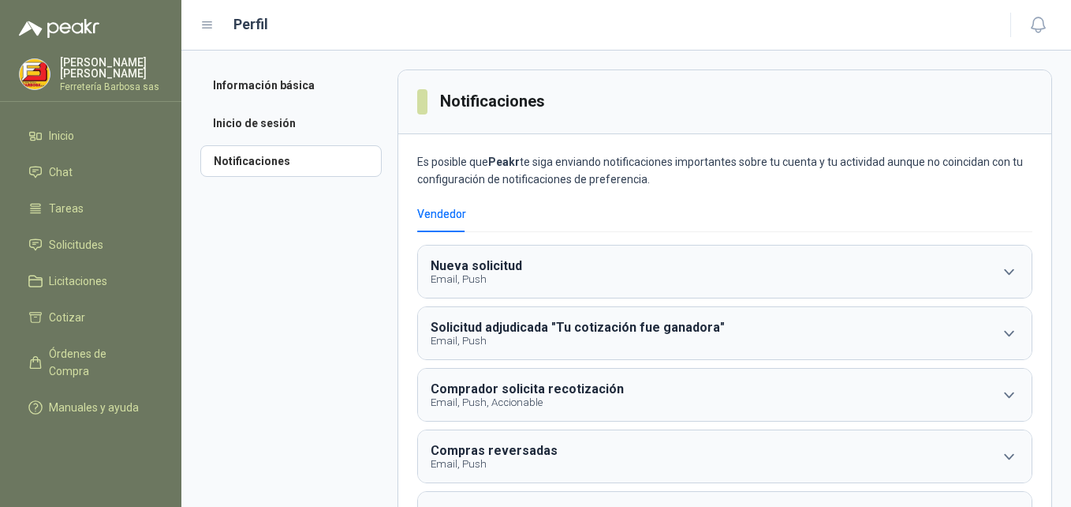
click at [206, 21] on icon at bounding box center [207, 25] width 14 height 14
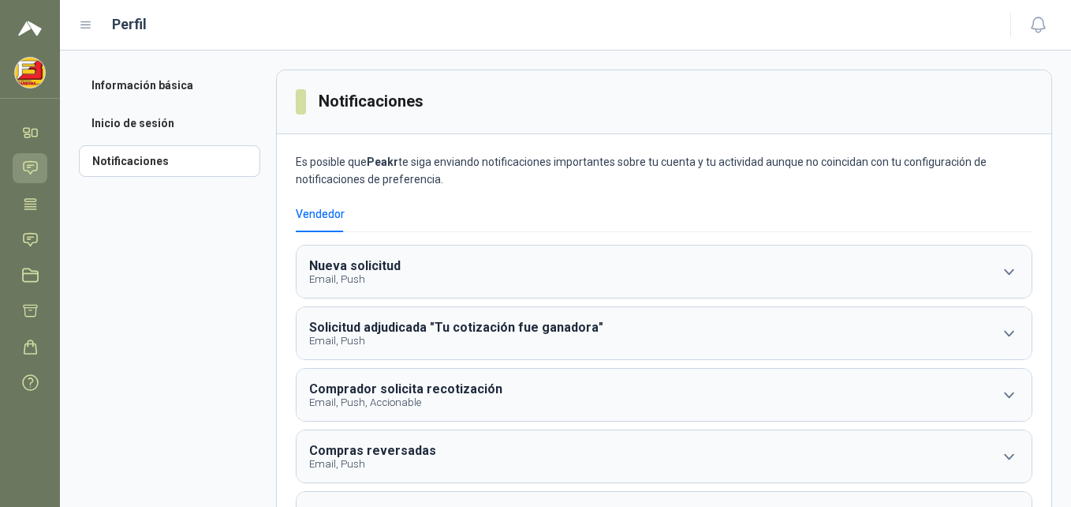
click at [29, 163] on icon at bounding box center [30, 167] width 17 height 17
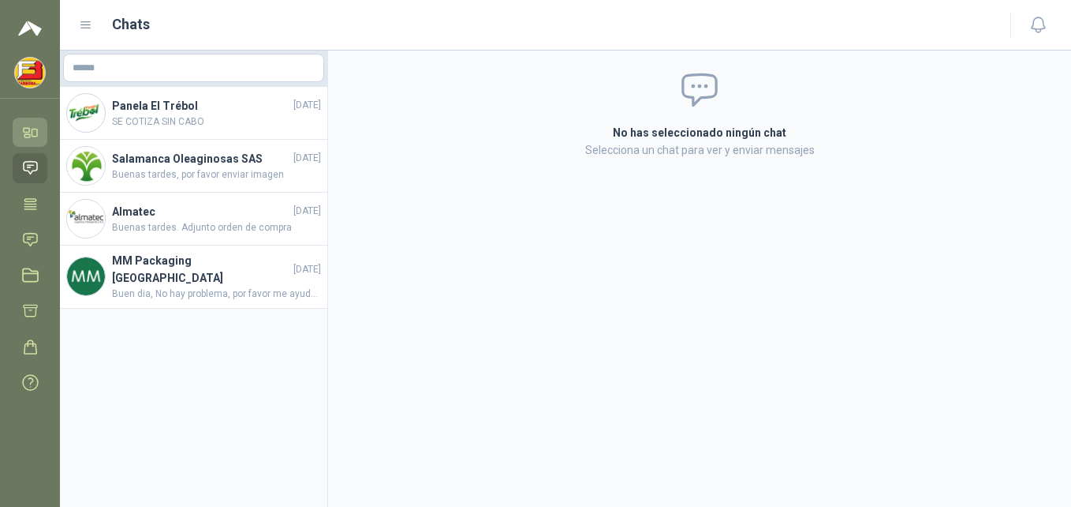
click at [34, 140] on icon at bounding box center [30, 132] width 17 height 17
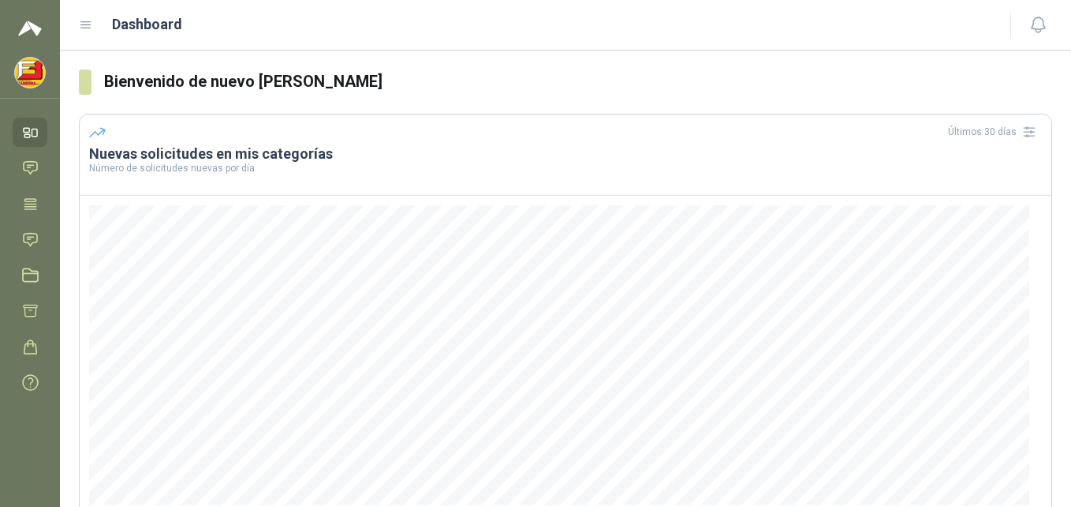
scroll to position [204, 0]
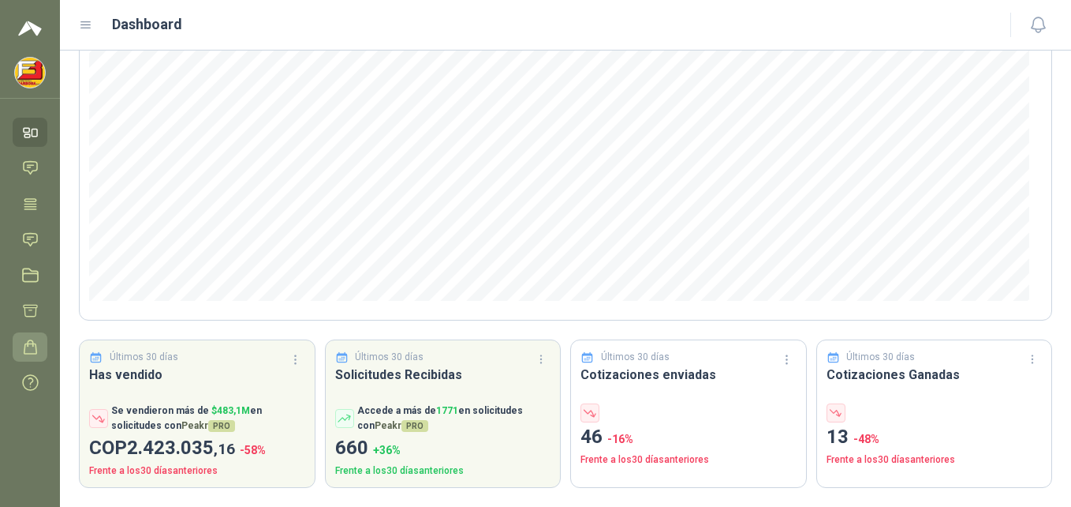
click at [26, 354] on icon at bounding box center [30, 346] width 17 height 17
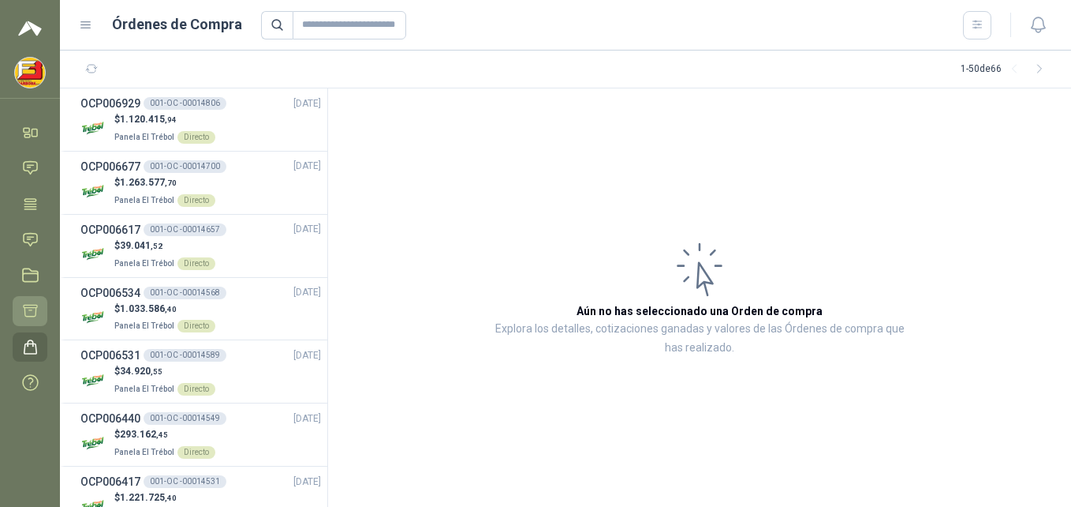
click at [28, 307] on icon at bounding box center [30, 310] width 17 height 17
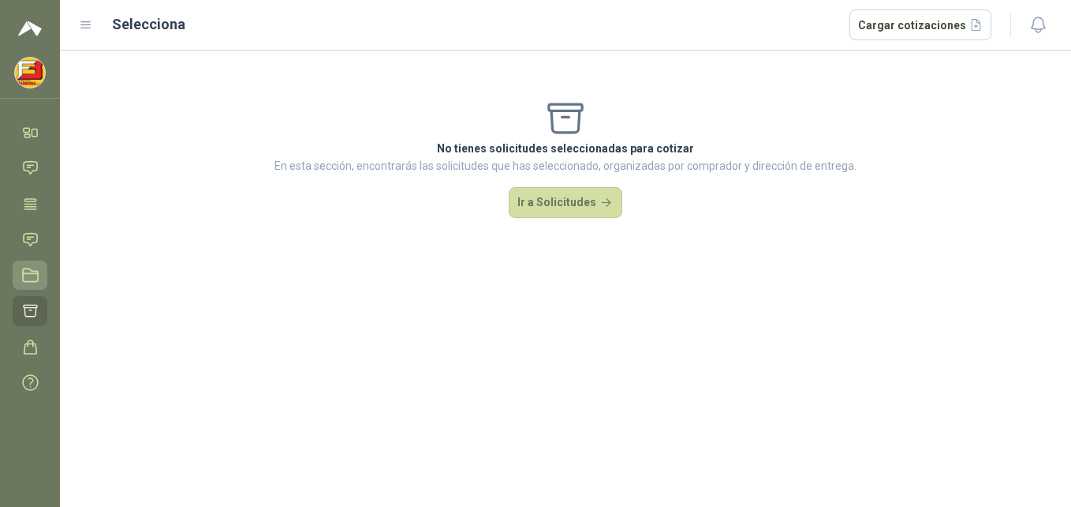
click at [27, 274] on icon at bounding box center [30, 275] width 15 height 13
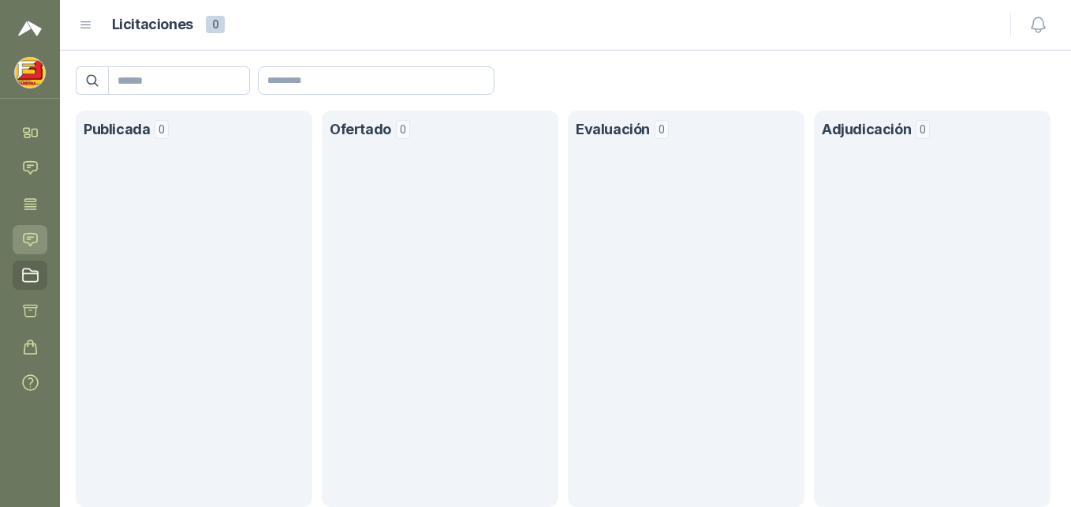
click at [28, 235] on icon at bounding box center [30, 239] width 17 height 17
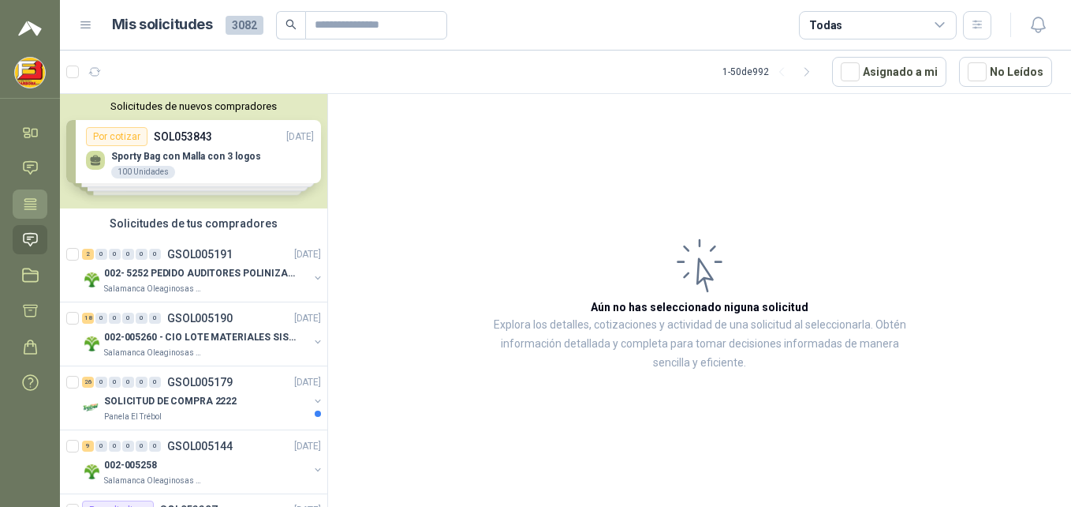
click at [33, 198] on icon at bounding box center [30, 203] width 12 height 10
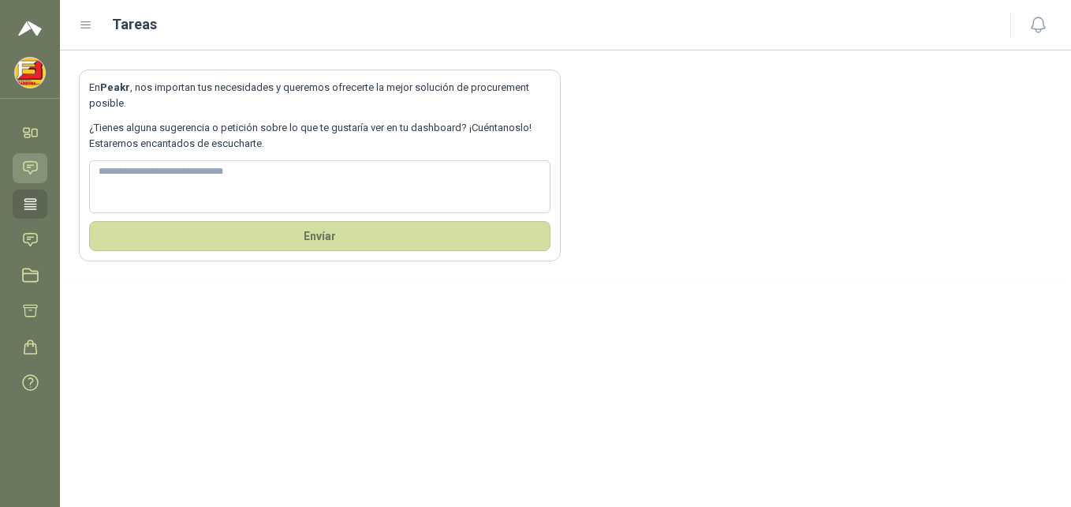
click at [26, 161] on icon at bounding box center [30, 167] width 17 height 17
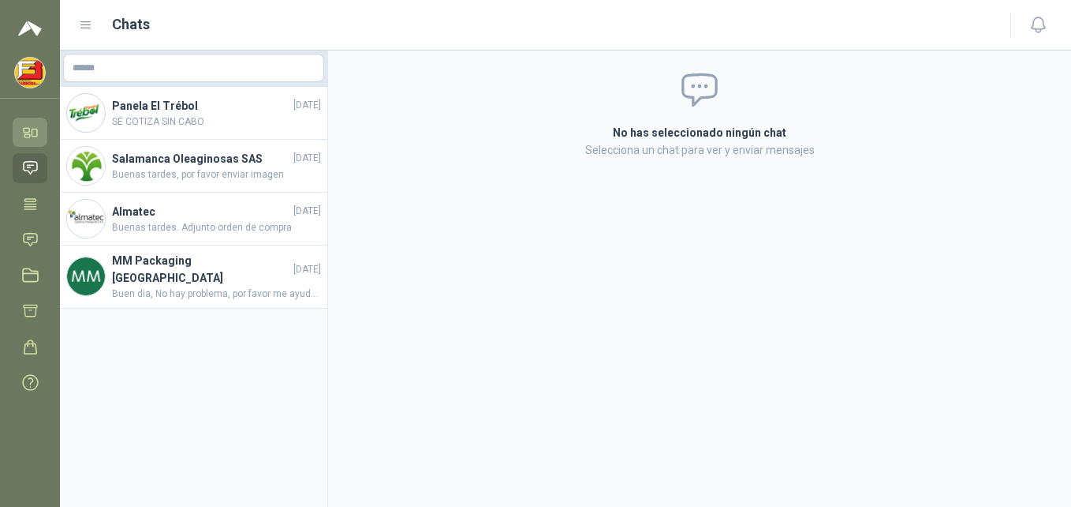
click at [26, 133] on icon at bounding box center [30, 132] width 17 height 17
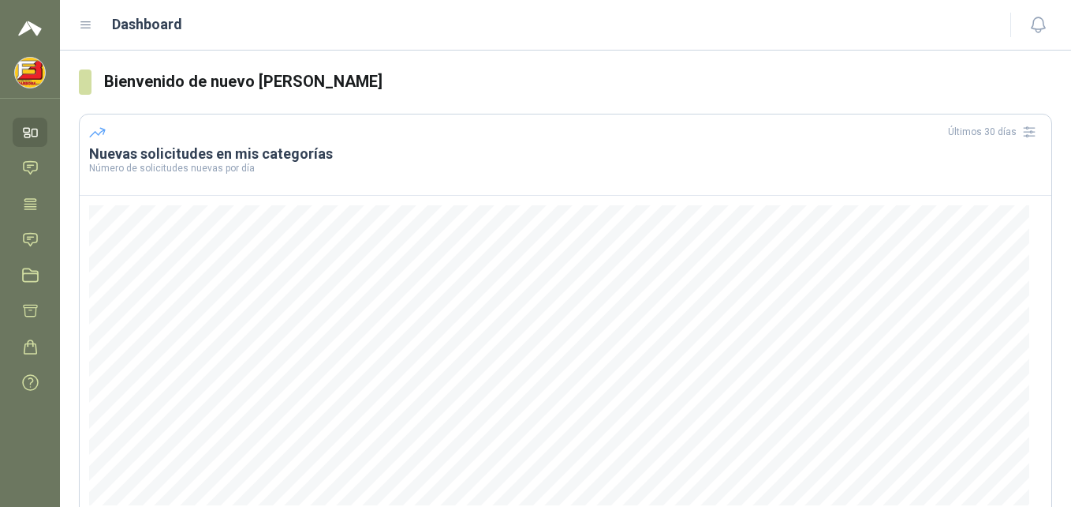
click at [32, 80] on img at bounding box center [30, 73] width 30 height 30
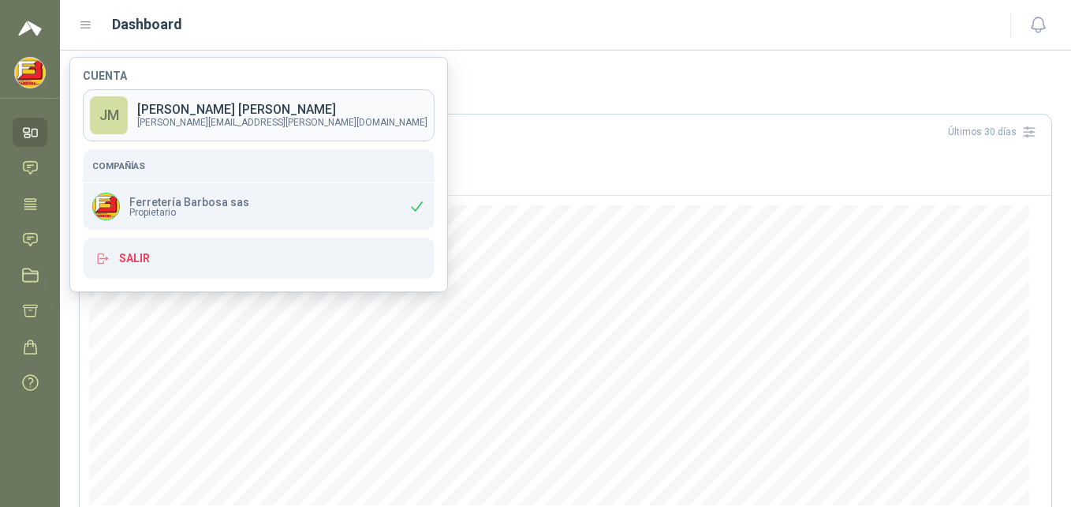
click at [163, 118] on p "[PERSON_NAME][EMAIL_ADDRESS][PERSON_NAME][DOMAIN_NAME]" at bounding box center [282, 122] width 290 height 9
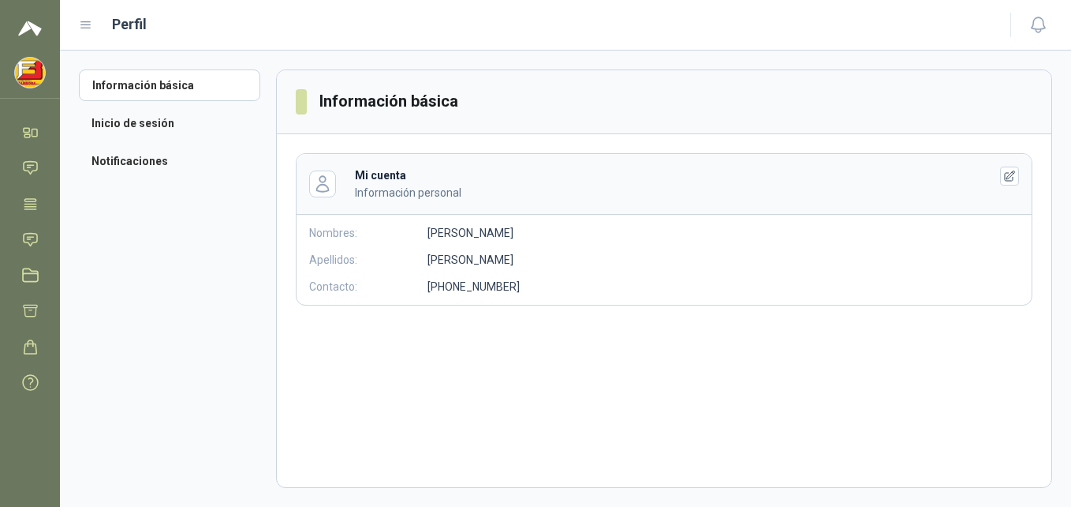
click at [358, 184] on p "Información personal" at bounding box center [659, 192] width 609 height 17
